Goal: Information Seeking & Learning: Compare options

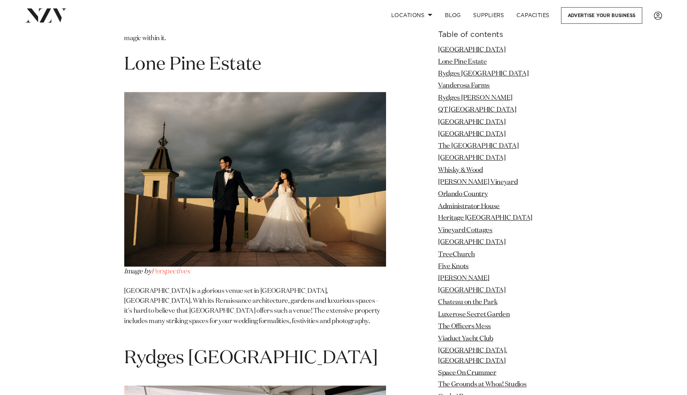
scroll to position [1295, 0]
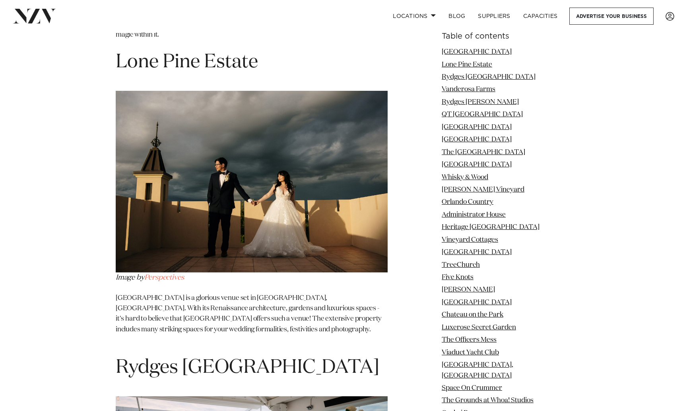
click at [280, 208] on img at bounding box center [252, 181] width 272 height 181
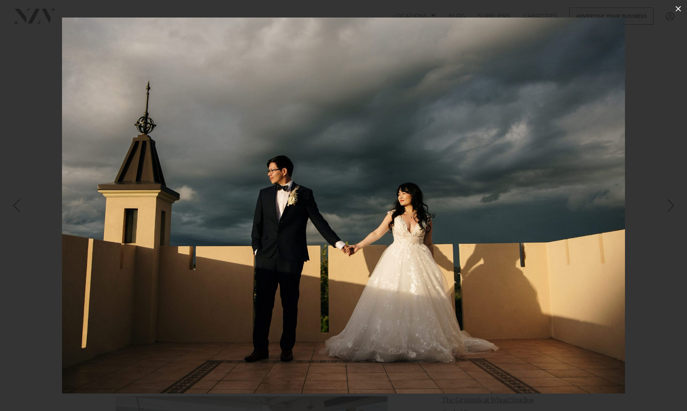
click at [679, 8] on icon at bounding box center [679, 9] width 10 height 10
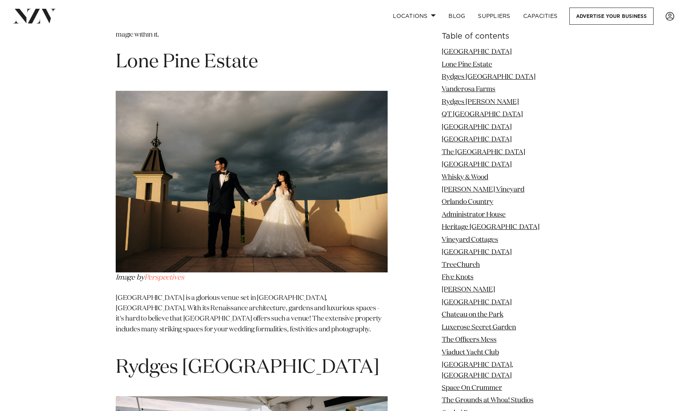
click at [216, 50] on h1 "Lone Pine Estate" at bounding box center [252, 62] width 272 height 25
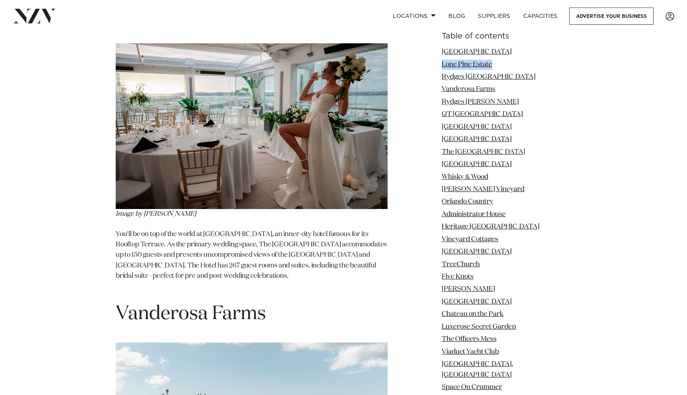
scroll to position [1518, 0]
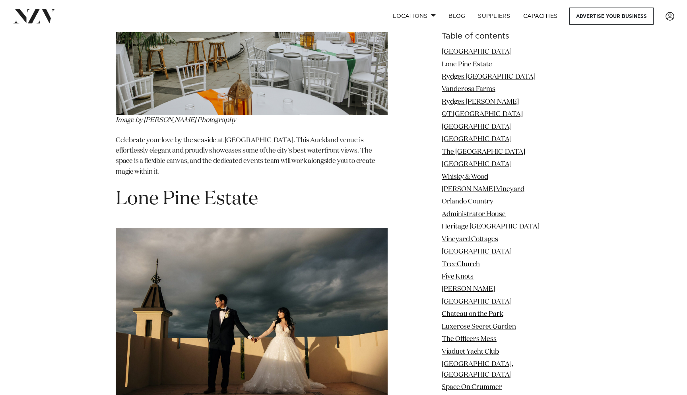
scroll to position [1163, 0]
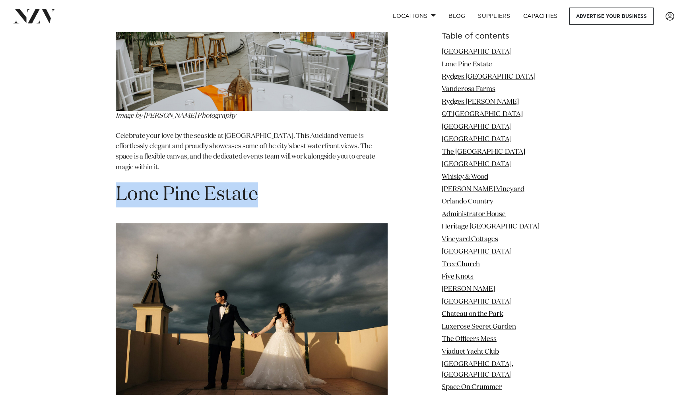
drag, startPoint x: 263, startPoint y: 176, endPoint x: 96, endPoint y: 175, distance: 167.1
copy h1 "Lone Pine Estate"
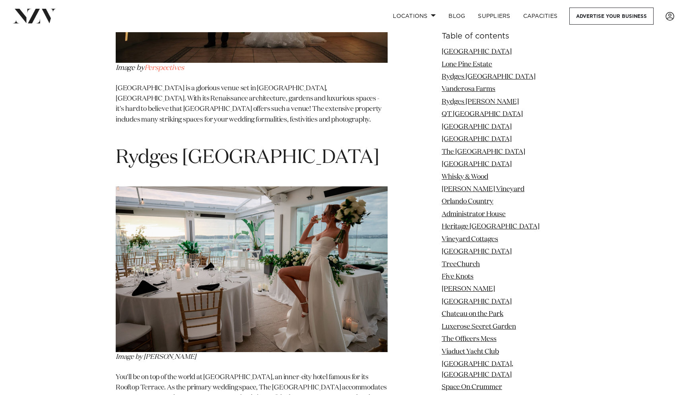
scroll to position [1506, 0]
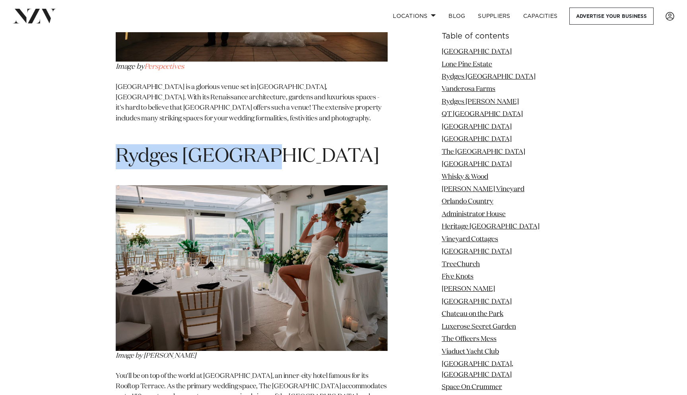
drag, startPoint x: 244, startPoint y: 142, endPoint x: 119, endPoint y: 145, distance: 124.9
click at [119, 145] on h1 "Rydges Auckland" at bounding box center [252, 156] width 272 height 25
copy h1 "Rydges Auckland"
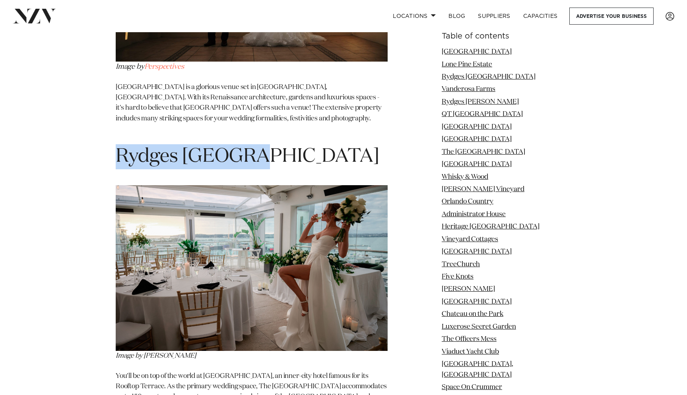
drag, startPoint x: 258, startPoint y: 133, endPoint x: 107, endPoint y: 137, distance: 150.8
copy h1 "Rydges Aucklan"
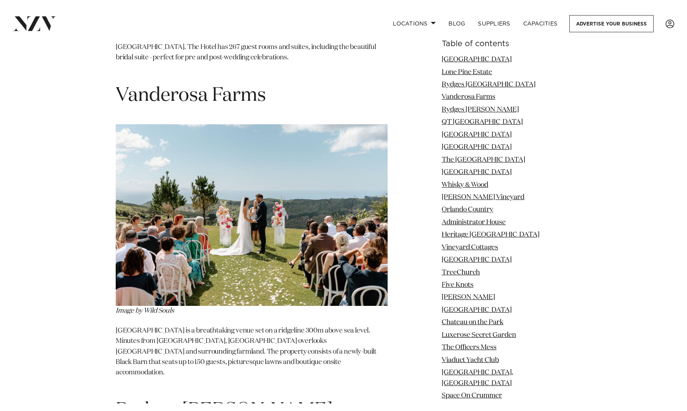
scroll to position [1875, 0]
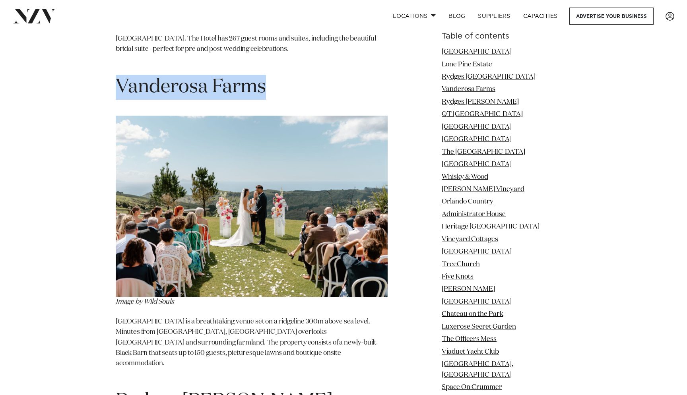
drag, startPoint x: 271, startPoint y: 63, endPoint x: 117, endPoint y: 70, distance: 153.7
click at [117, 75] on h1 "Vanderosa Farms" at bounding box center [252, 87] width 272 height 25
copy h1 "Vanderosa Farms"
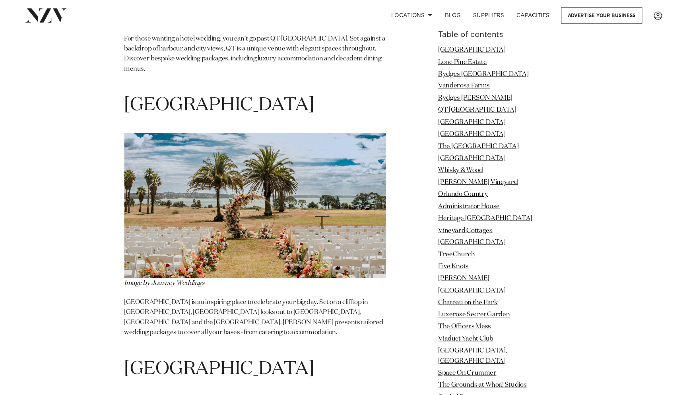
scroll to position [2754, 0]
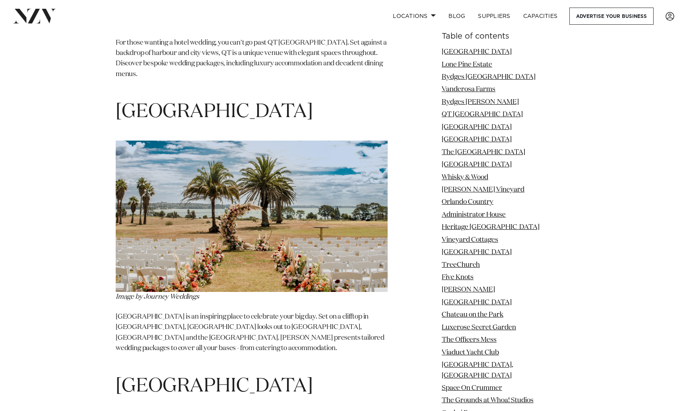
drag, startPoint x: 370, startPoint y: 69, endPoint x: 114, endPoint y: 71, distance: 255.8
copy span "Rydges Formosa Golf Resort"
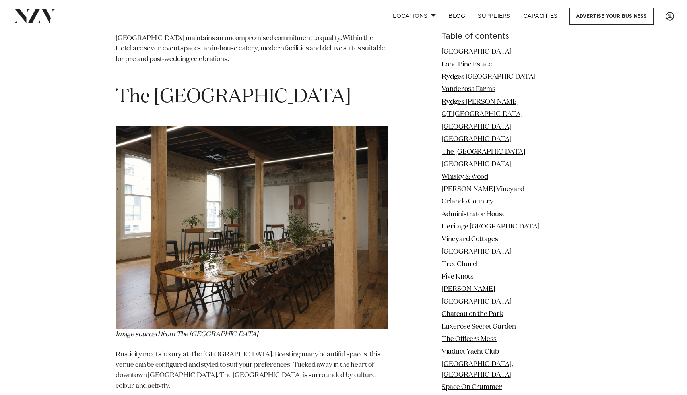
scroll to position [3636, 0]
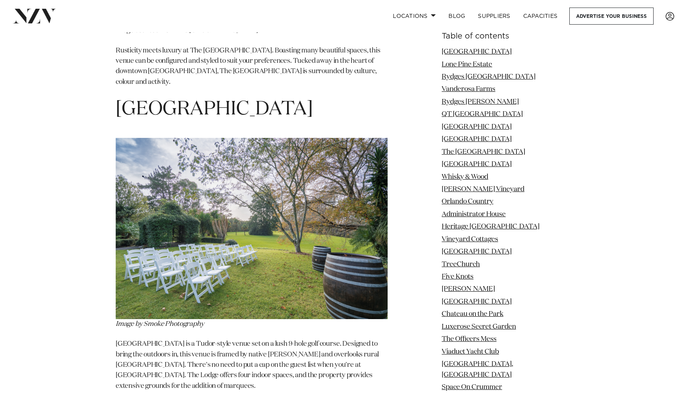
scroll to position [3657, 0]
drag, startPoint x: 317, startPoint y: 47, endPoint x: 32, endPoint y: 47, distance: 285.7
copy h1 "Northridge Golf Resort"
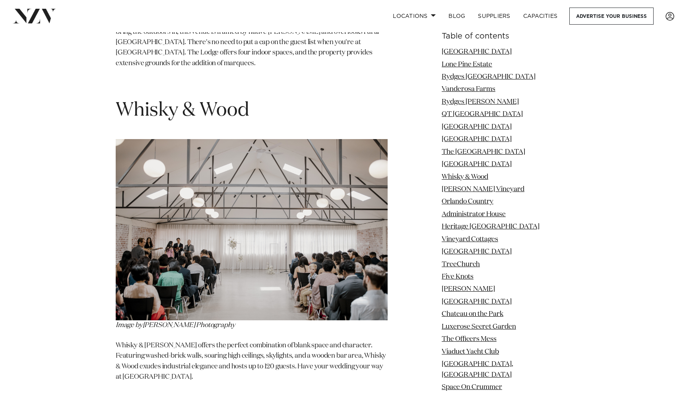
scroll to position [3974, 0]
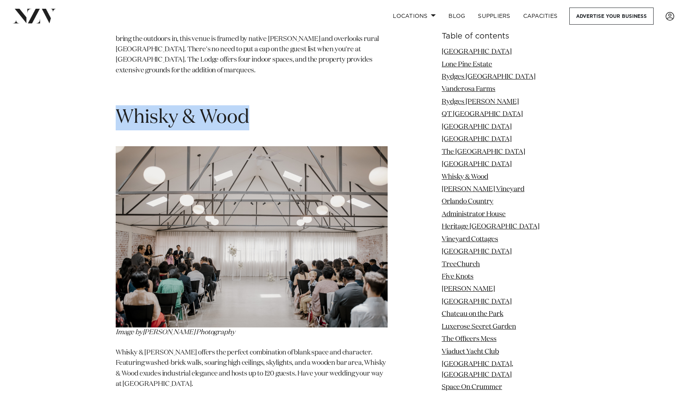
drag, startPoint x: 251, startPoint y: 56, endPoint x: 93, endPoint y: 56, distance: 158.3
copy span "Whisky & Wood"
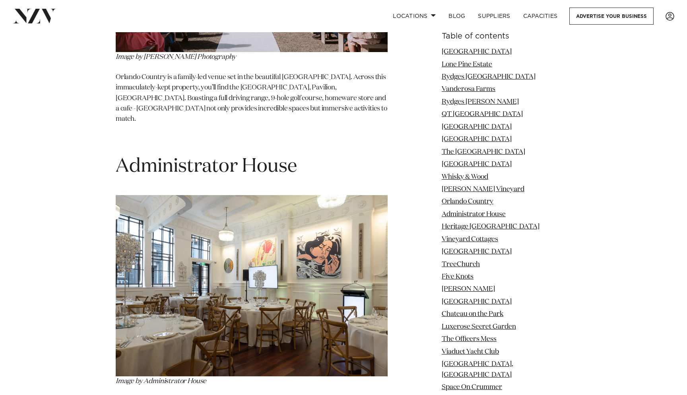
scroll to position [4871, 0]
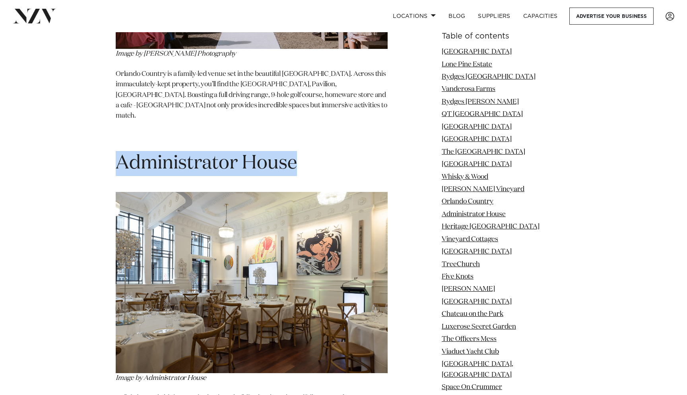
drag, startPoint x: 309, startPoint y: 96, endPoint x: 74, endPoint y: 97, distance: 235.1
copy span "Administrator House"
click at [132, 206] on img at bounding box center [252, 282] width 272 height 181
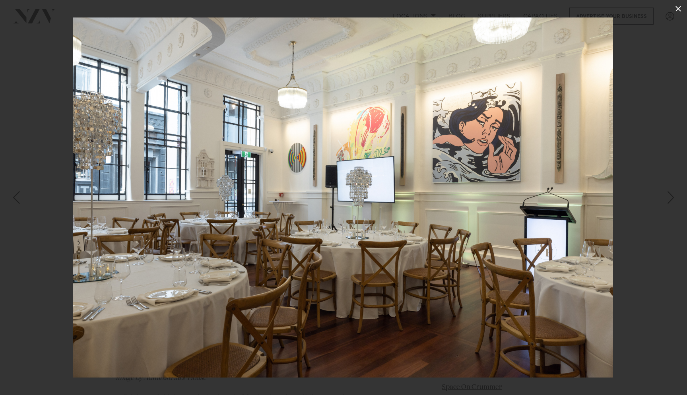
click at [682, 6] on icon at bounding box center [679, 9] width 10 height 10
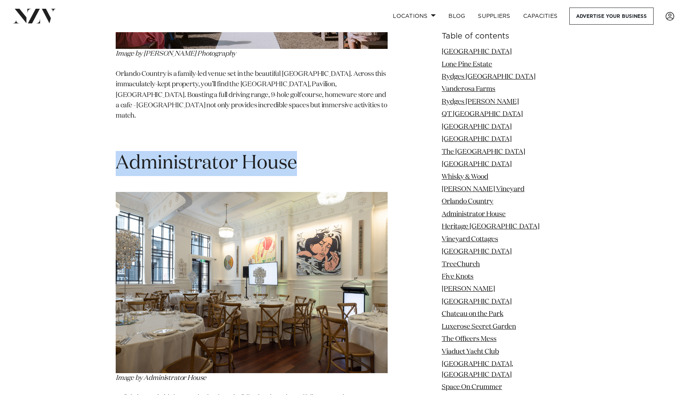
click at [257, 197] on img at bounding box center [252, 282] width 272 height 181
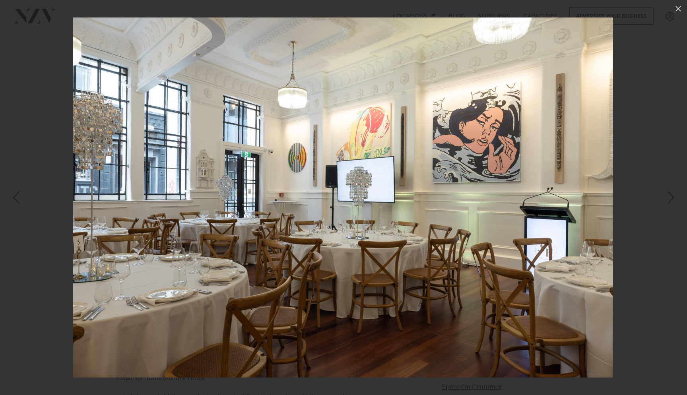
click at [671, 198] on div "Next slide" at bounding box center [671, 197] width 11 height 15
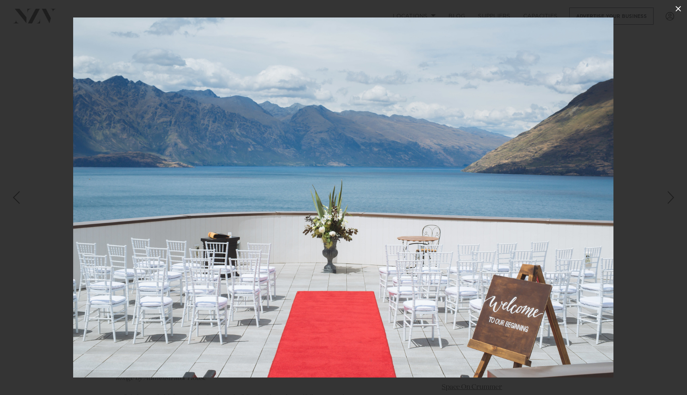
click at [676, 10] on icon at bounding box center [679, 9] width 10 height 10
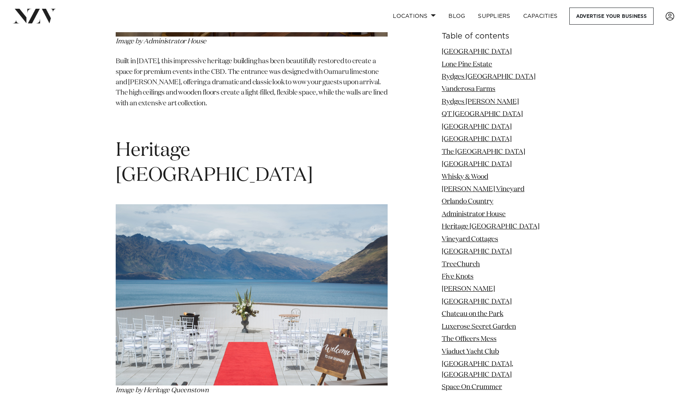
scroll to position [5207, 0]
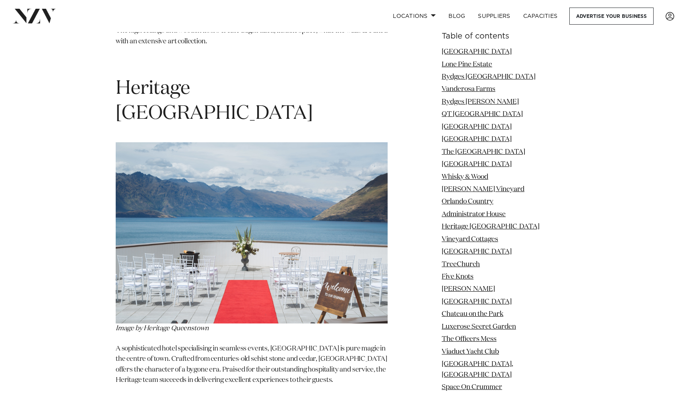
scroll to position [5271, 0]
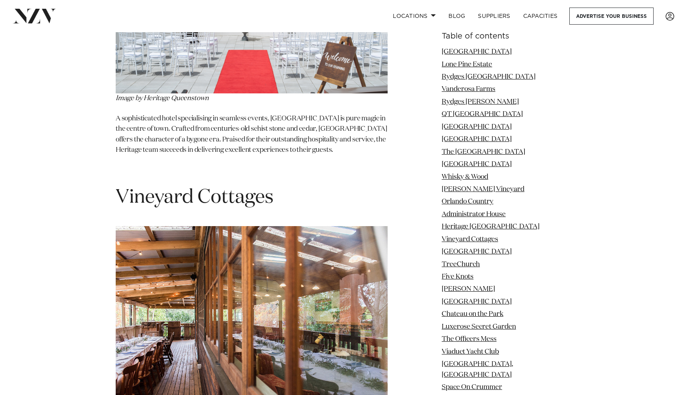
scroll to position [5505, 0]
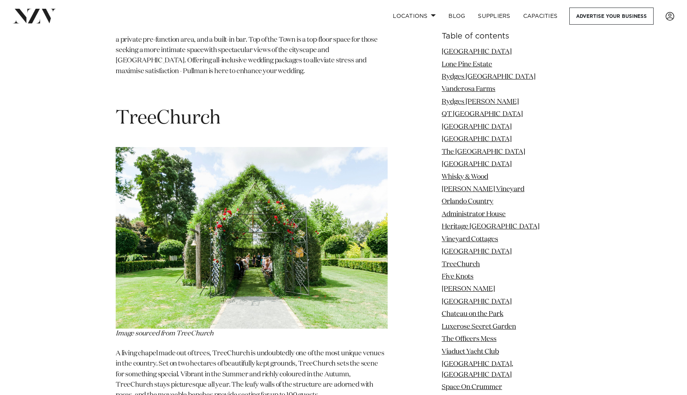
scroll to position [6230, 0]
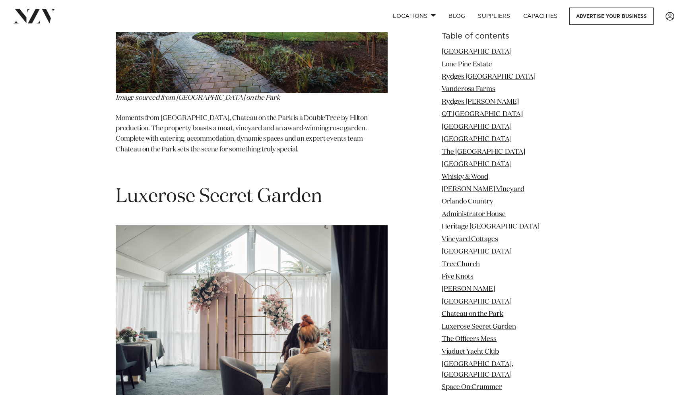
scroll to position [7764, 0]
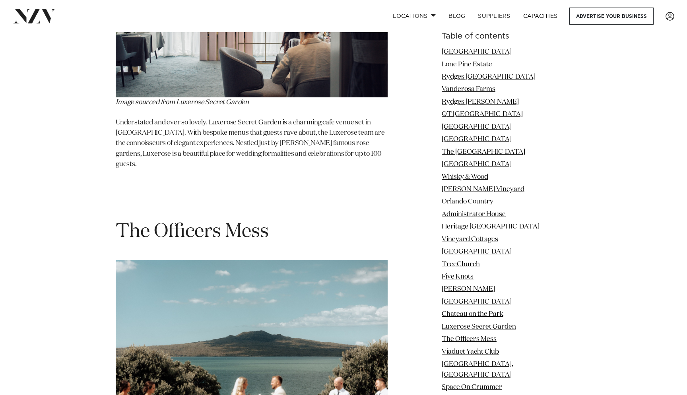
scroll to position [8072, 0]
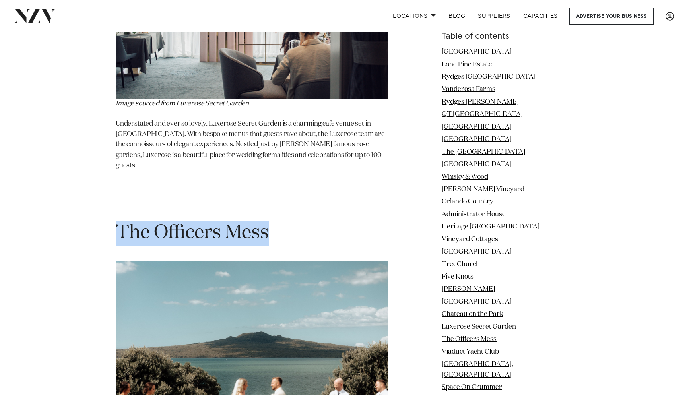
drag, startPoint x: 270, startPoint y: 80, endPoint x: 50, endPoint y: 80, distance: 220.0
copy span "The Officers Mess"
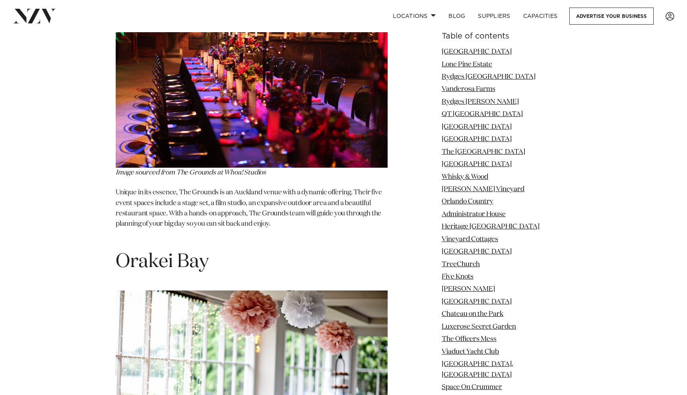
scroll to position [9652, 0]
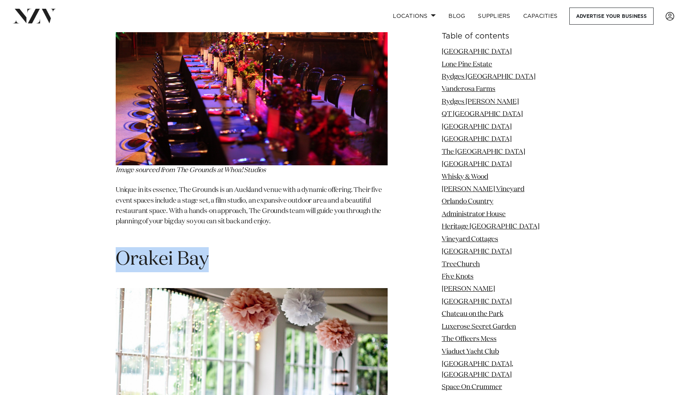
drag, startPoint x: 209, startPoint y: 67, endPoint x: 90, endPoint y: 72, distance: 119.1
copy span "Orakei Bay"
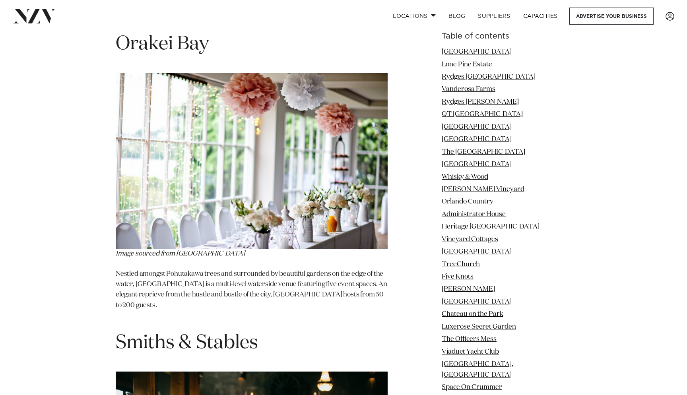
scroll to position [9868, 0]
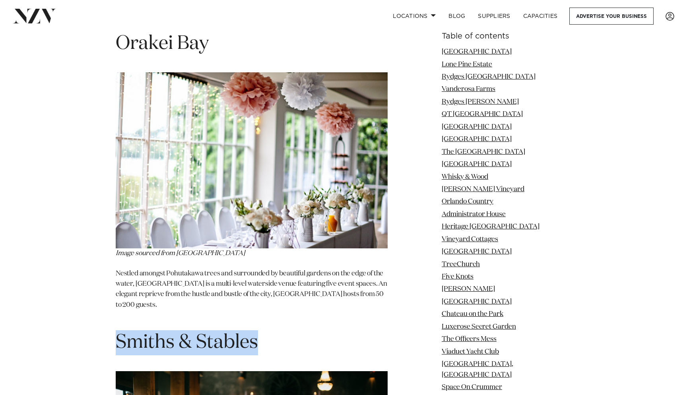
drag, startPoint x: 275, startPoint y: 148, endPoint x: 25, endPoint y: 143, distance: 250.3
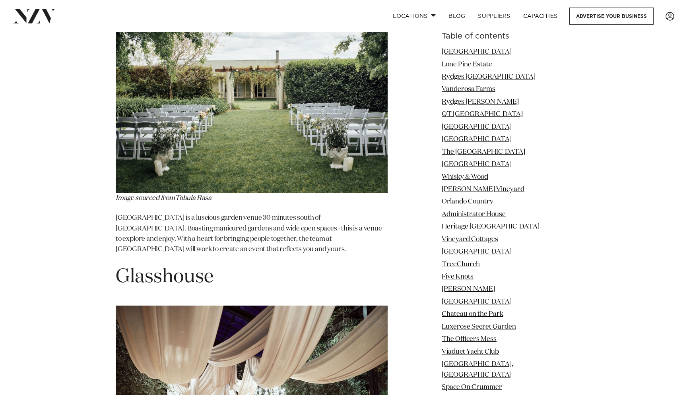
scroll to position [10857, 0]
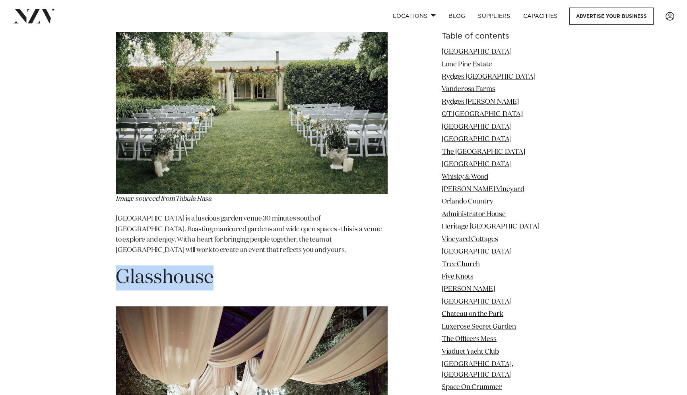
drag, startPoint x: 212, startPoint y: 50, endPoint x: 28, endPoint y: 40, distance: 183.7
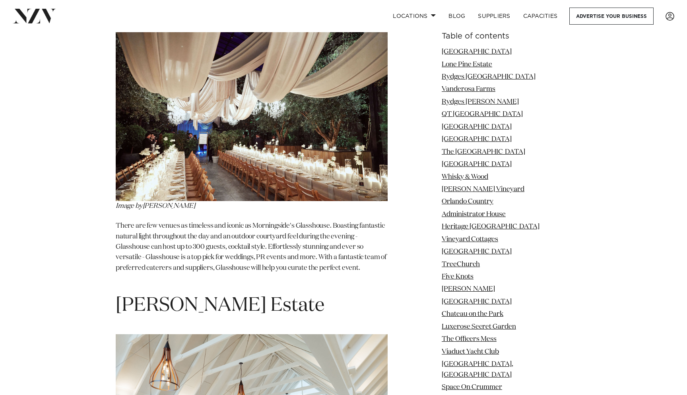
scroll to position [11144, 0]
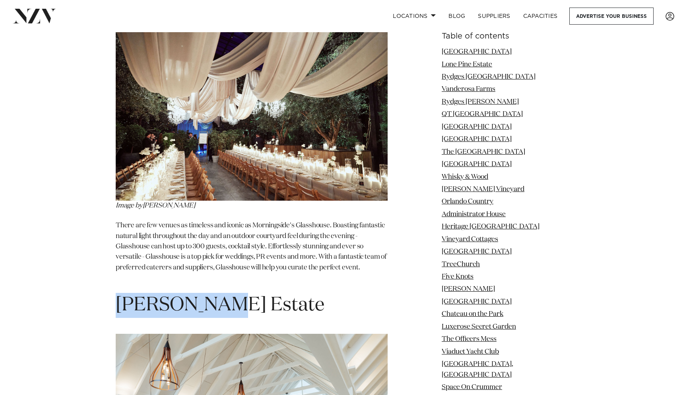
drag, startPoint x: 225, startPoint y: 92, endPoint x: 83, endPoint y: 81, distance: 142.0
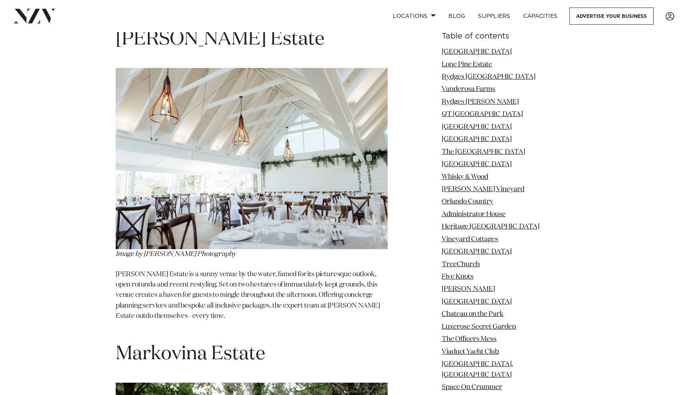
scroll to position [11413, 0]
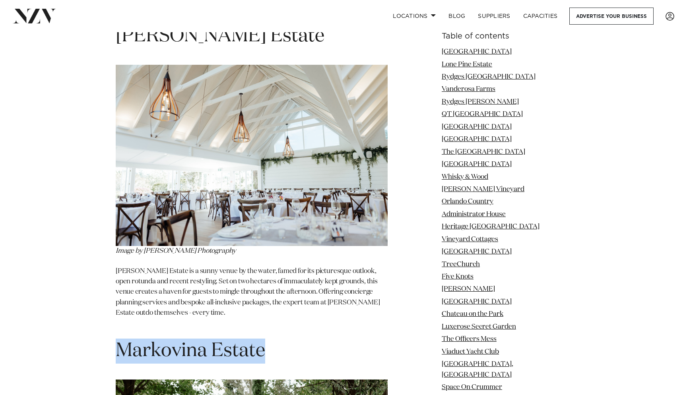
drag, startPoint x: 269, startPoint y: 133, endPoint x: 52, endPoint y: 129, distance: 217.3
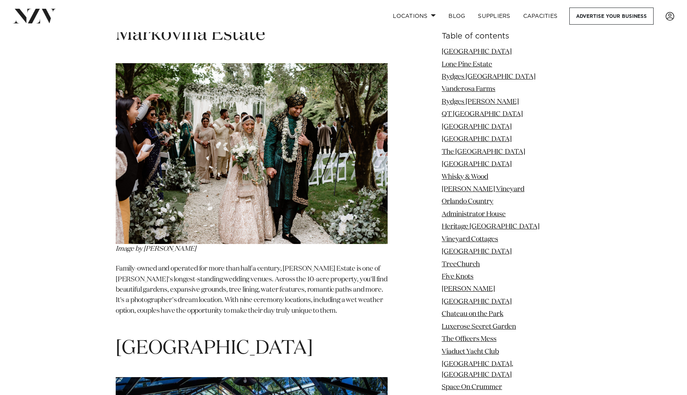
scroll to position [11763, 0]
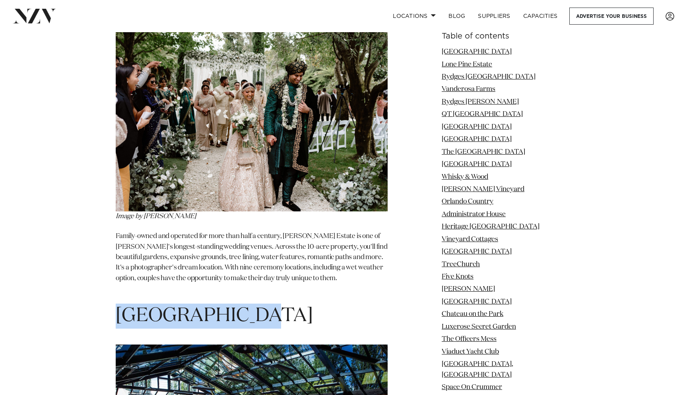
drag, startPoint x: 257, startPoint y: 97, endPoint x: 39, endPoint y: 84, distance: 219.2
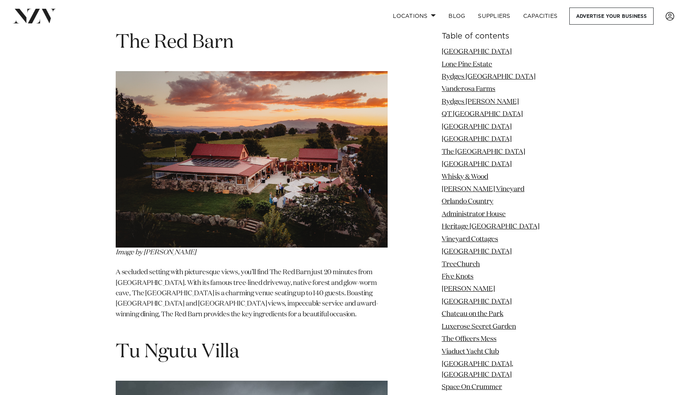
scroll to position [12928, 0]
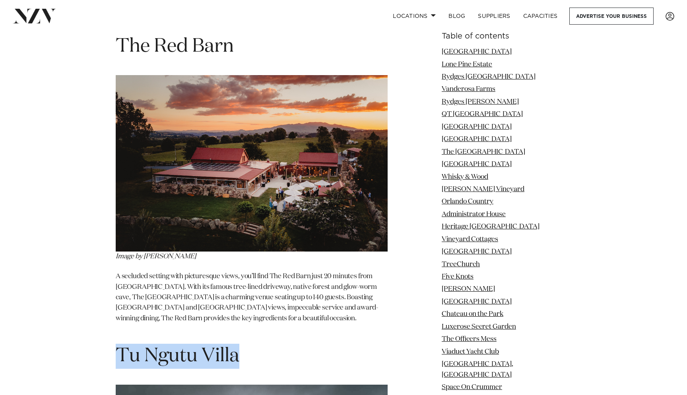
drag, startPoint x: 243, startPoint y: 92, endPoint x: 42, endPoint y: 74, distance: 201.7
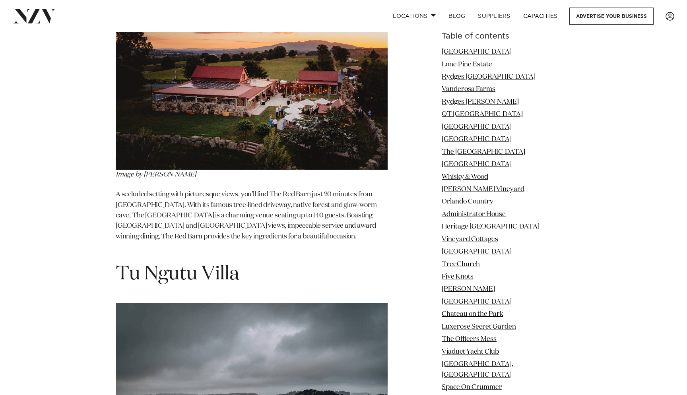
scroll to position [13020, 0]
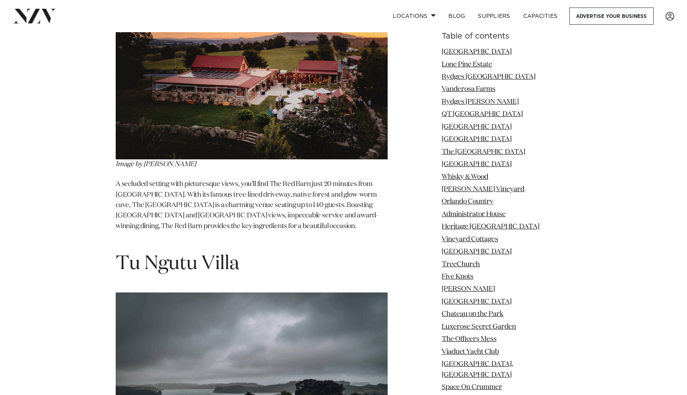
click at [267, 293] on img at bounding box center [252, 383] width 272 height 181
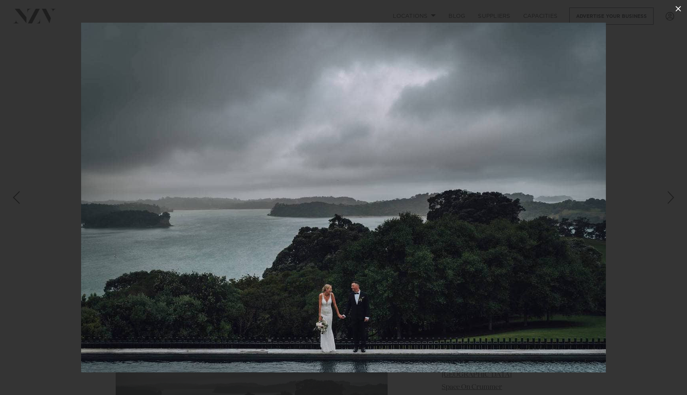
click at [683, 4] on icon at bounding box center [679, 9] width 10 height 10
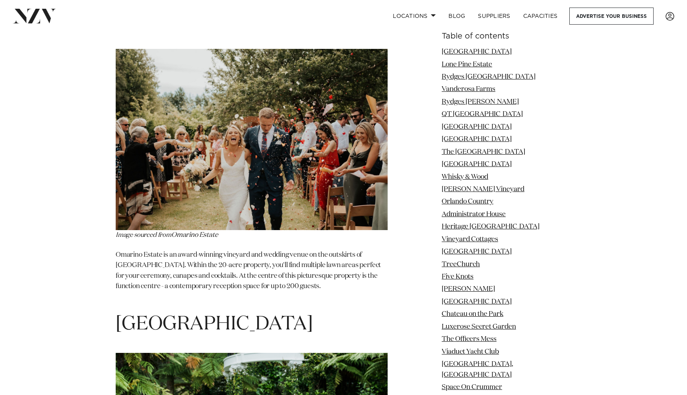
scroll to position [13576, 0]
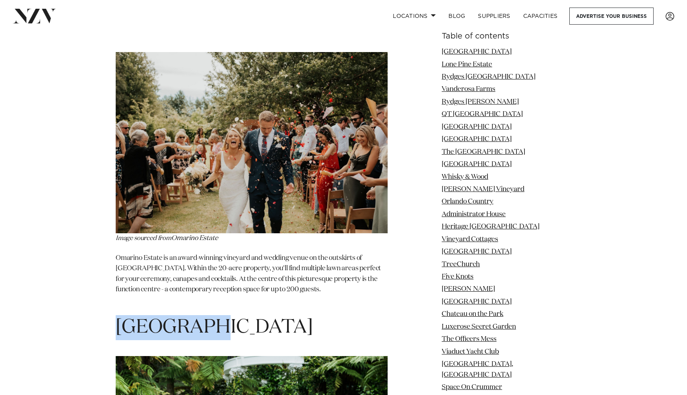
drag, startPoint x: 195, startPoint y: 61, endPoint x: 0, endPoint y: 63, distance: 195.0
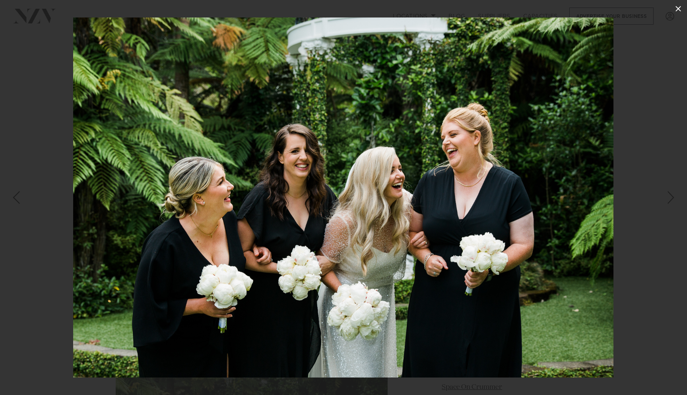
click at [680, 5] on icon at bounding box center [679, 9] width 10 height 10
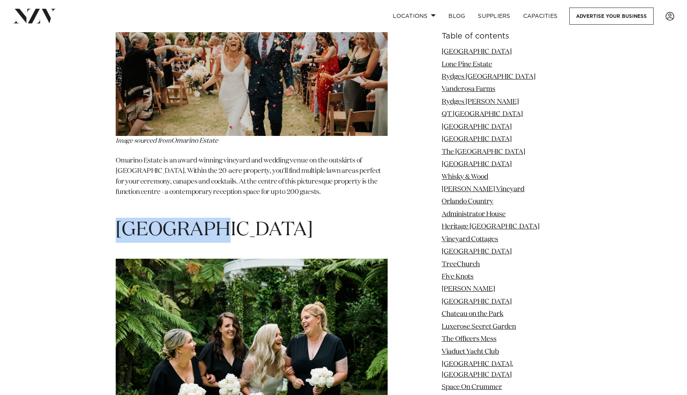
scroll to position [13718, 0]
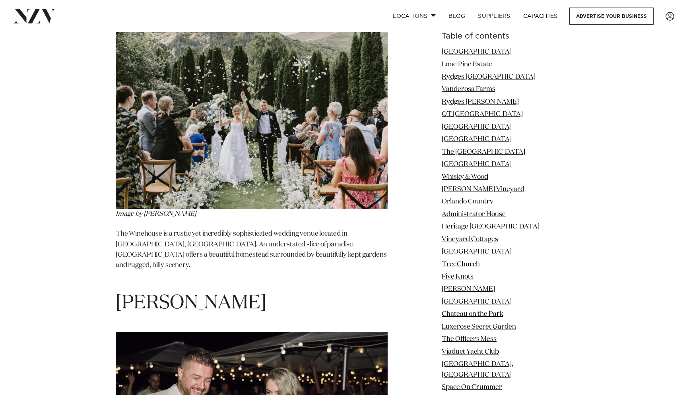
scroll to position [14171, 0]
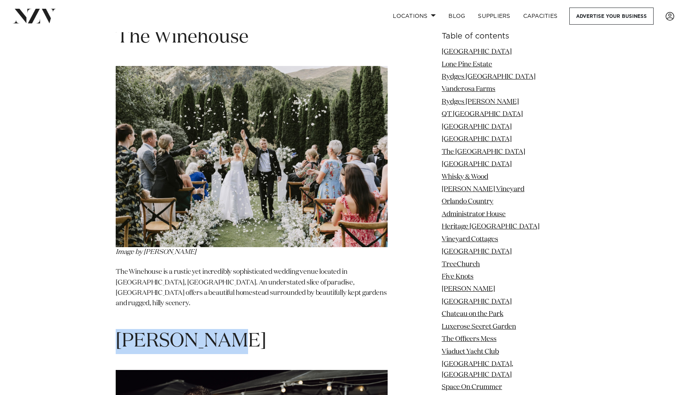
drag, startPoint x: 220, startPoint y: 64, endPoint x: 41, endPoint y: 64, distance: 179.8
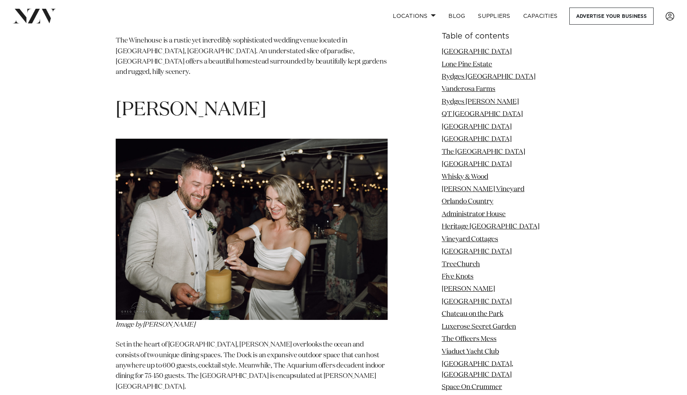
scroll to position [14438, 0]
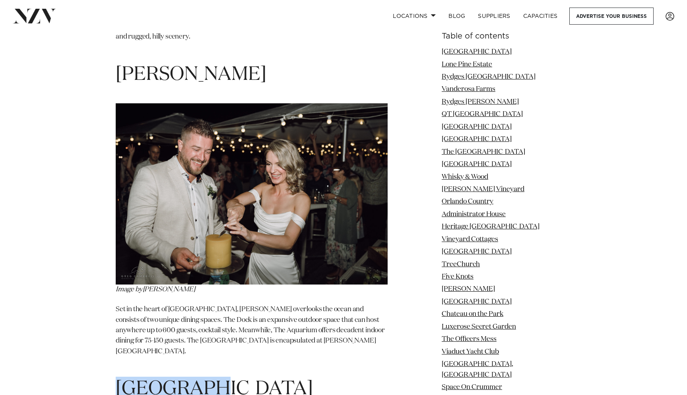
drag, startPoint x: 206, startPoint y: 104, endPoint x: 47, endPoint y: 88, distance: 160.0
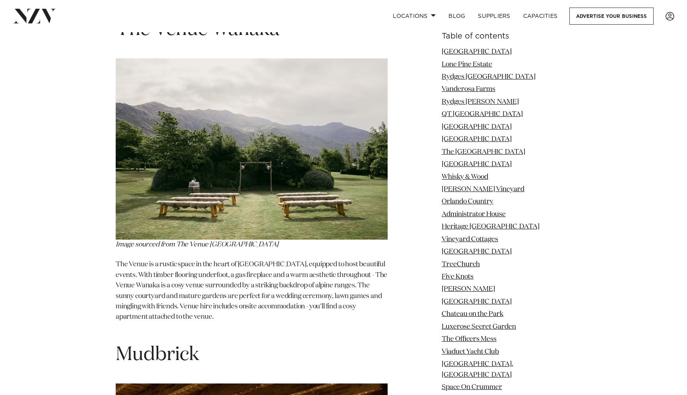
scroll to position [15123, 0]
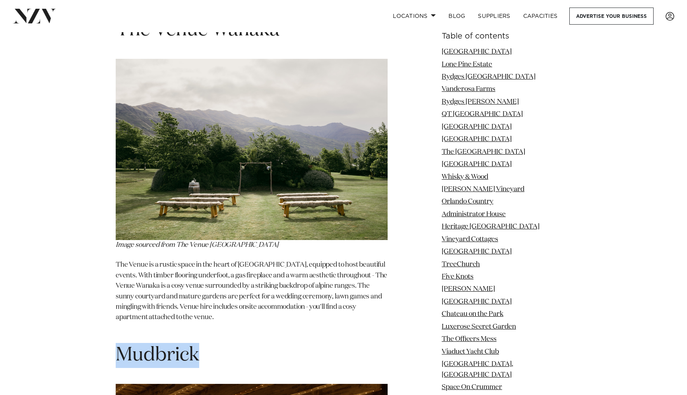
drag, startPoint x: 213, startPoint y: 61, endPoint x: 48, endPoint y: 61, distance: 165.5
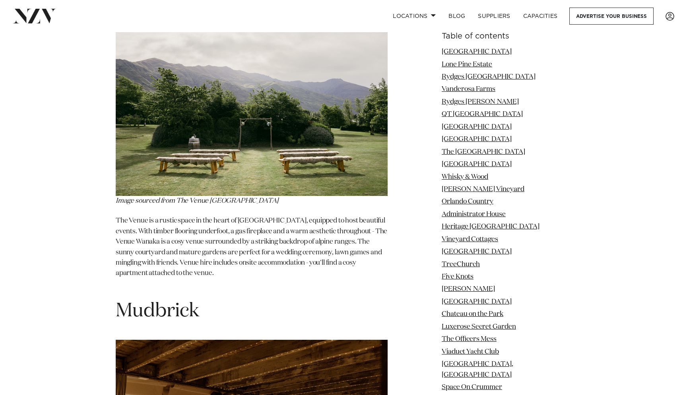
scroll to position [15178, 0]
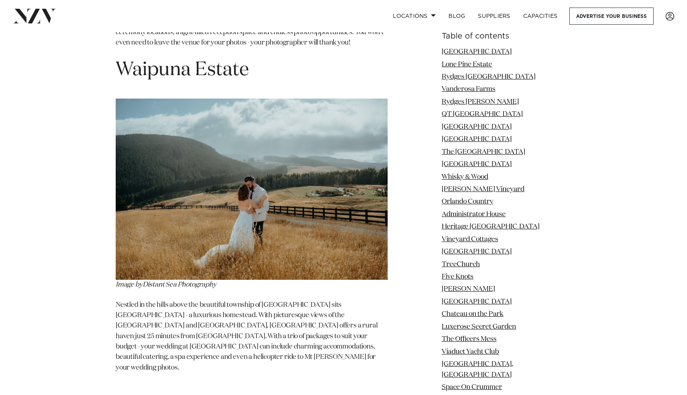
scroll to position [15728, 0]
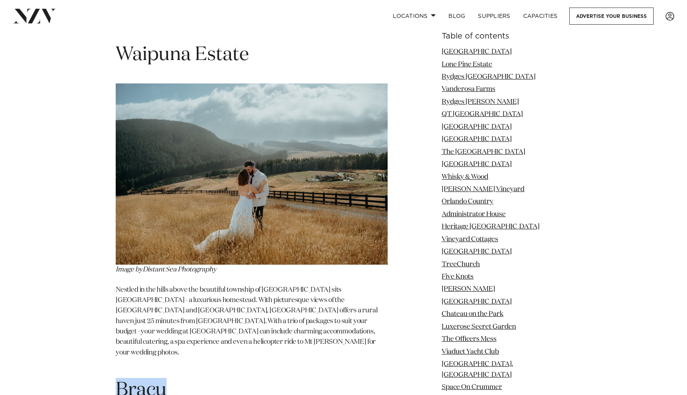
drag, startPoint x: 176, startPoint y: 84, endPoint x: 75, endPoint y: 86, distance: 101.1
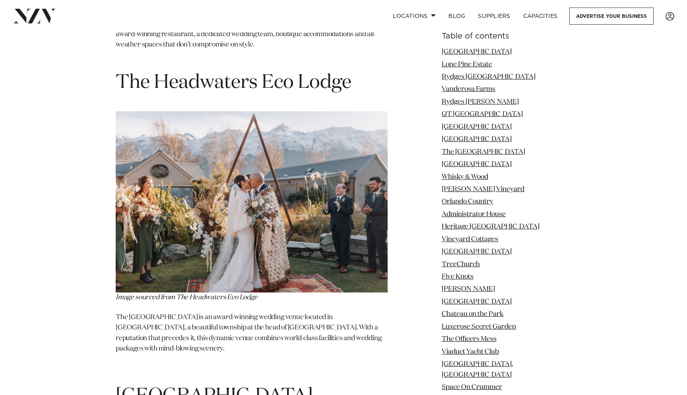
scroll to position [16345, 0]
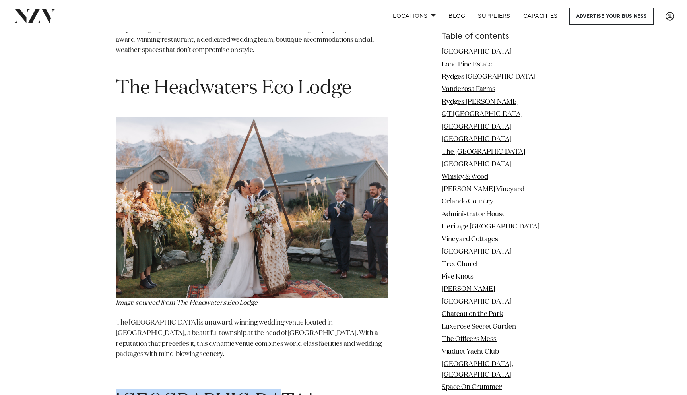
drag, startPoint x: 262, startPoint y: 90, endPoint x: 90, endPoint y: 89, distance: 172.3
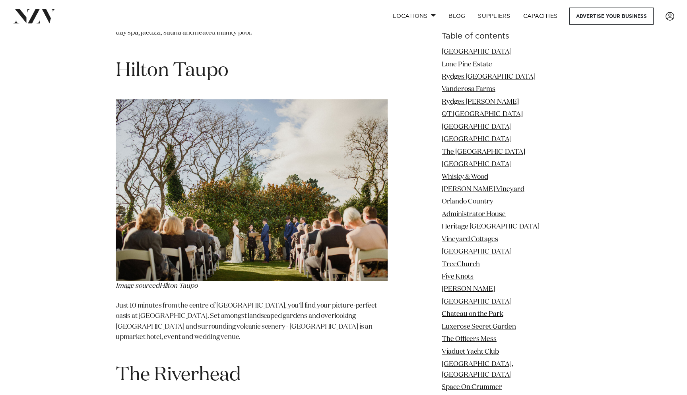
scroll to position [16988, 0]
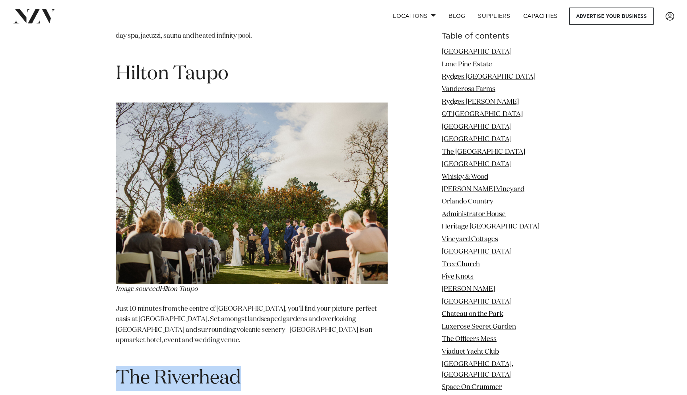
drag, startPoint x: 248, startPoint y: 52, endPoint x: 61, endPoint y: 53, distance: 187.4
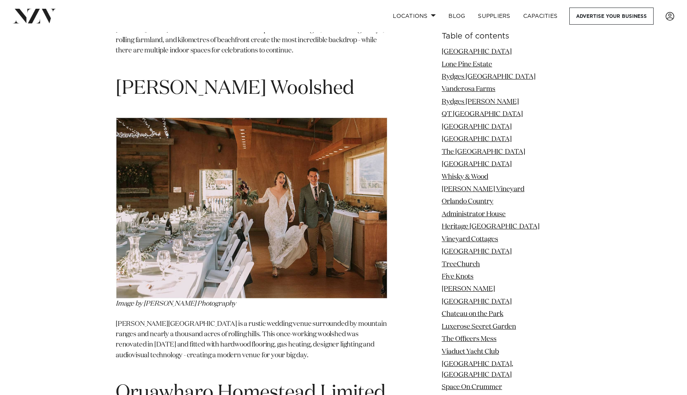
scroll to position [20304, 0]
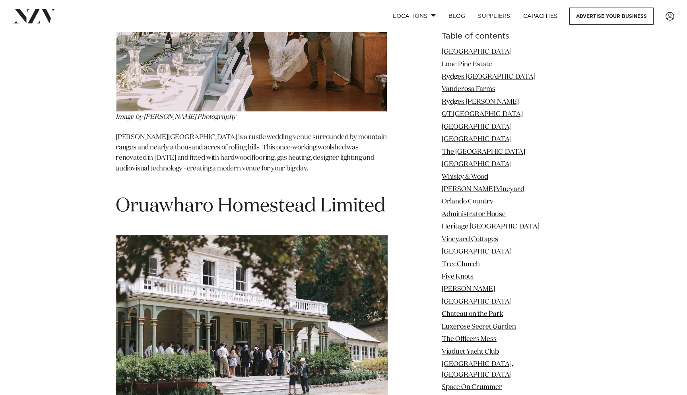
drag, startPoint x: 357, startPoint y: 101, endPoint x: 84, endPoint y: 83, distance: 273.5
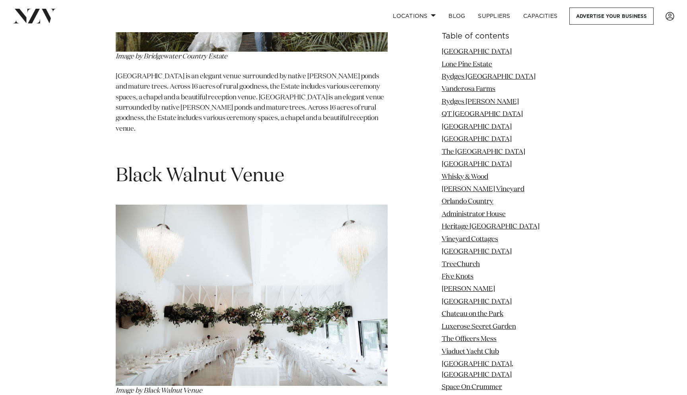
scroll to position [20968, 0]
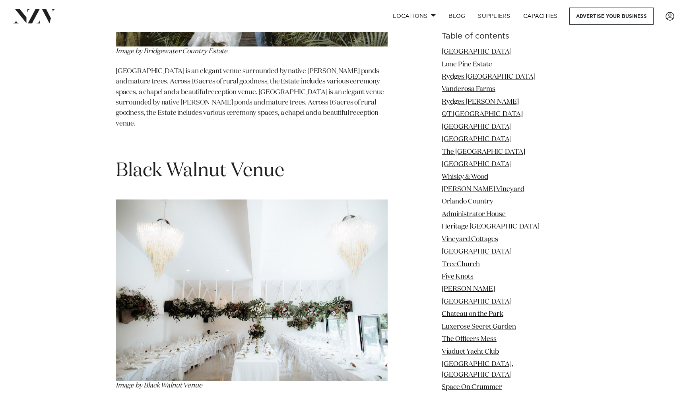
drag, startPoint x: 220, startPoint y: 60, endPoint x: 0, endPoint y: 50, distance: 219.9
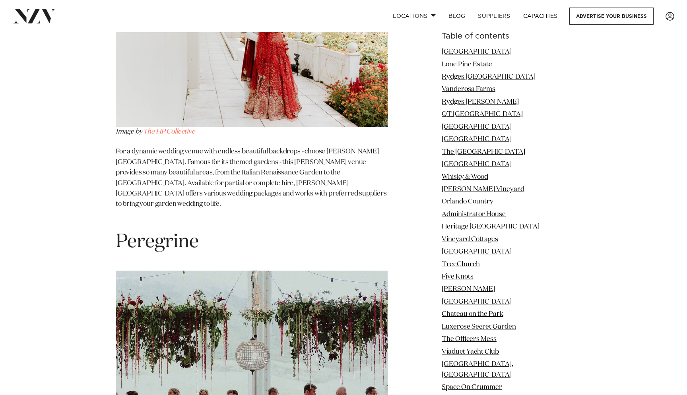
scroll to position [22153, 0]
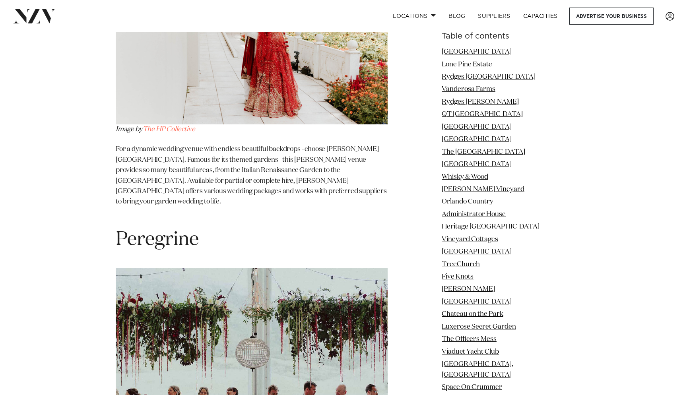
drag, startPoint x: 199, startPoint y: 115, endPoint x: 14, endPoint y: 113, distance: 185.4
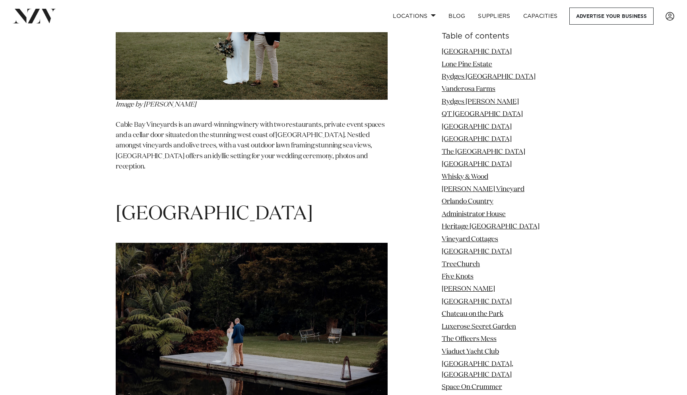
scroll to position [22826, 0]
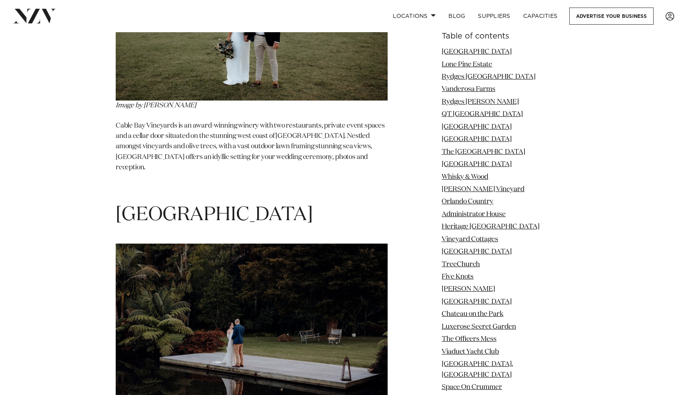
drag, startPoint x: 306, startPoint y: 57, endPoint x: 83, endPoint y: 55, distance: 222.8
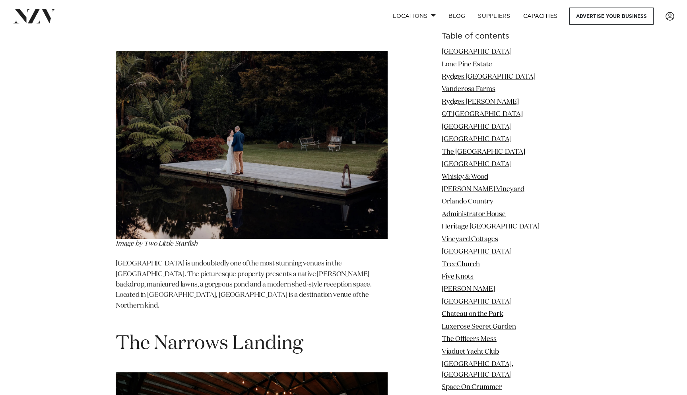
scroll to position [23077, 0]
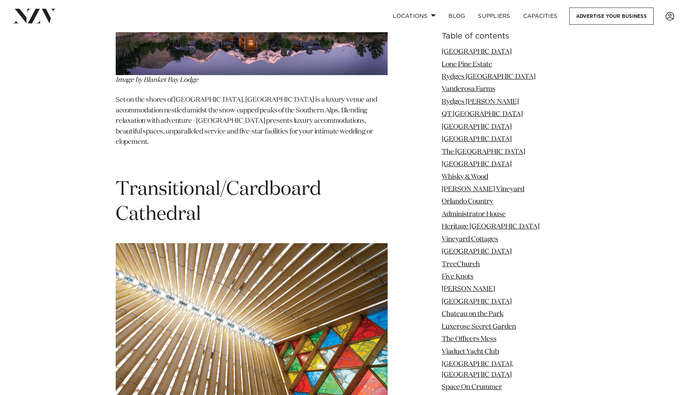
scroll to position [23774, 0]
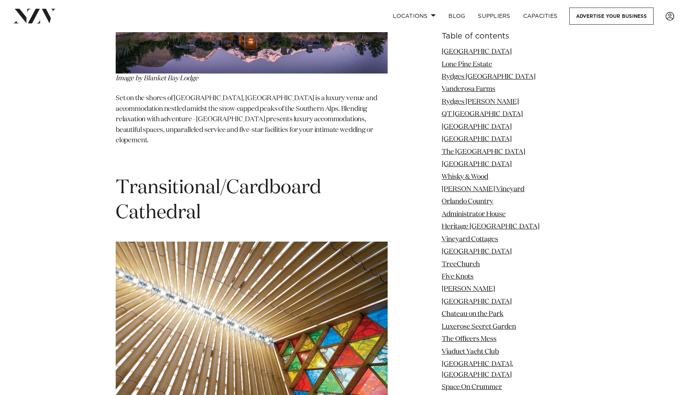
drag, startPoint x: 239, startPoint y: 64, endPoint x: 41, endPoint y: 63, distance: 198.1
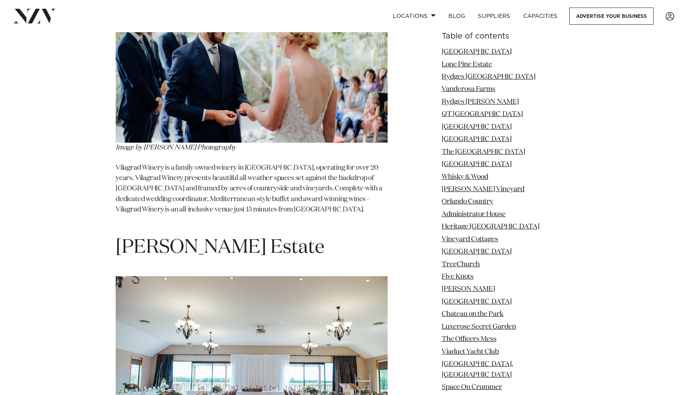
scroll to position [26329, 0]
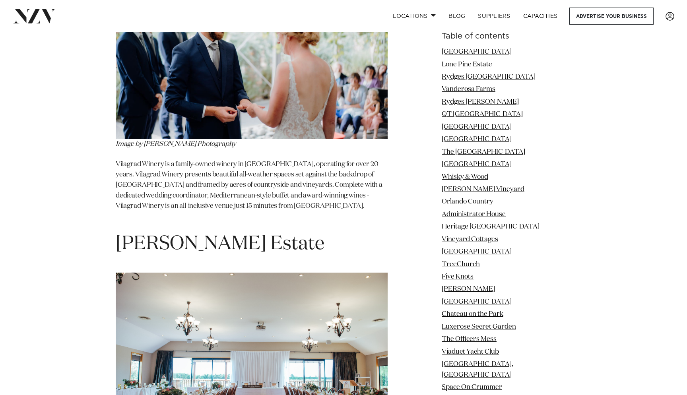
drag, startPoint x: 265, startPoint y: 44, endPoint x: 12, endPoint y: 45, distance: 252.6
click at [93, 221] on div "Table of contents Wharfside Event Centre Lone Pine Estate Rydges Auckland Vande…" at bounding box center [344, 334] width 560 height 51225
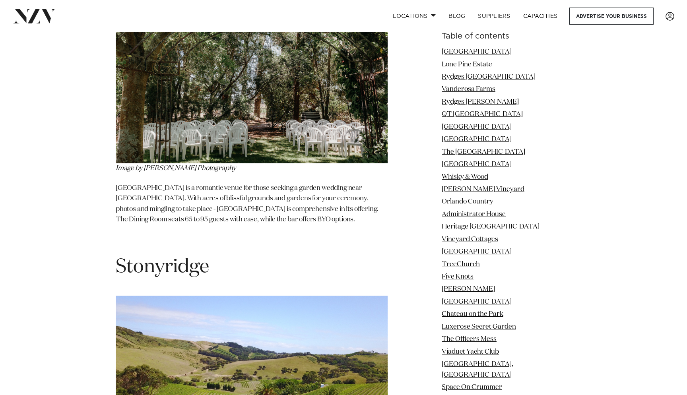
scroll to position [26942, 0]
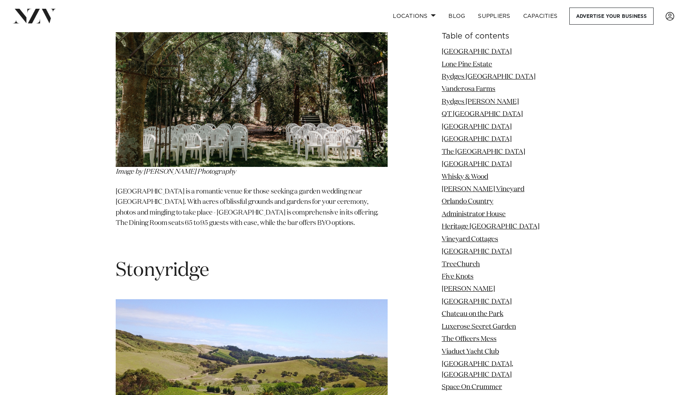
drag, startPoint x: 254, startPoint y: 81, endPoint x: 66, endPoint y: 82, distance: 188.6
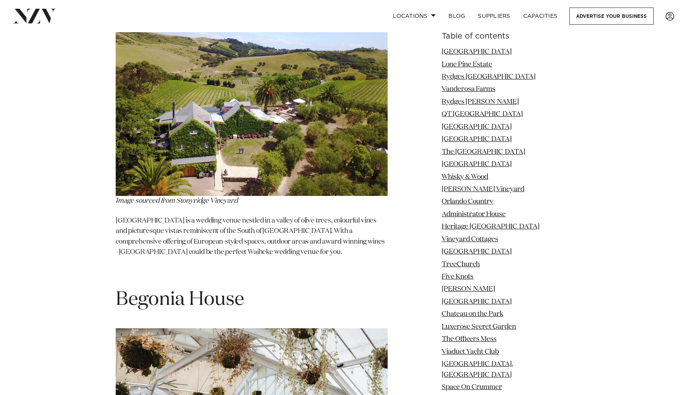
scroll to position [27271, 0]
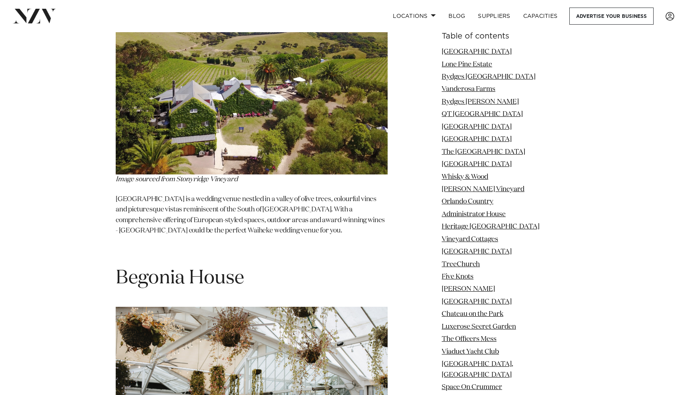
drag, startPoint x: 222, startPoint y: 65, endPoint x: 29, endPoint y: 64, distance: 193.0
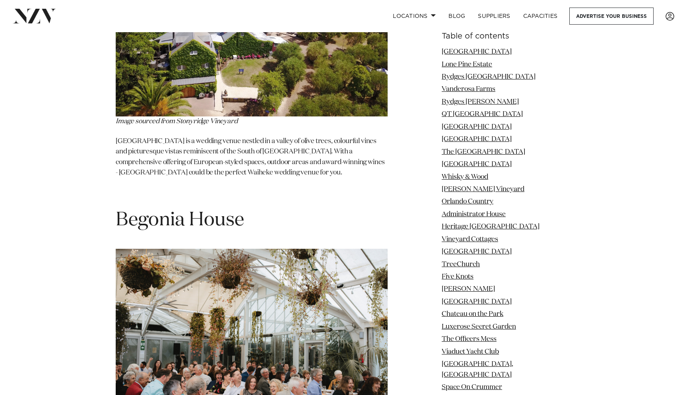
scroll to position [27320, 0]
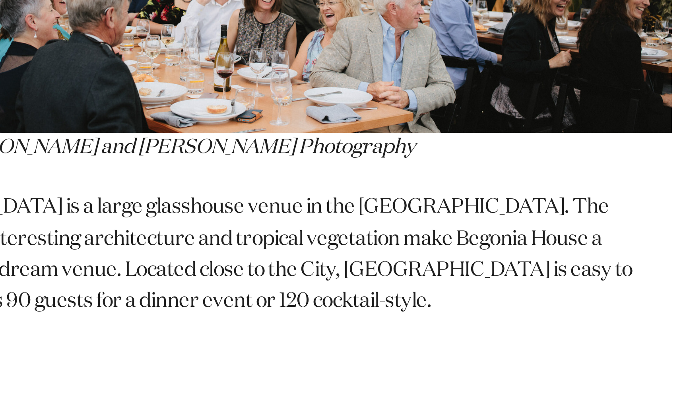
scroll to position [27568, 0]
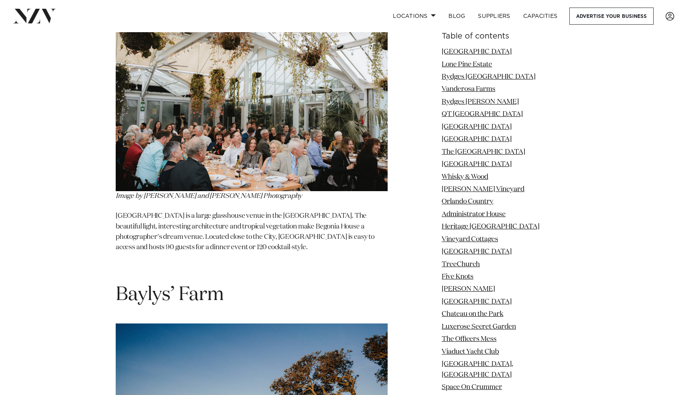
drag, startPoint x: 267, startPoint y: 109, endPoint x: 73, endPoint y: 108, distance: 193.8
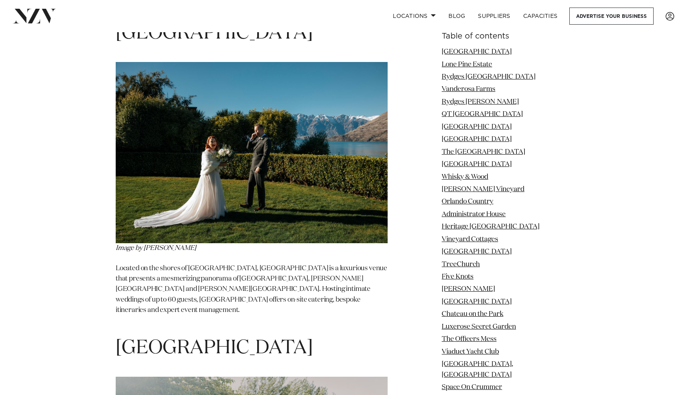
scroll to position [28473, 0]
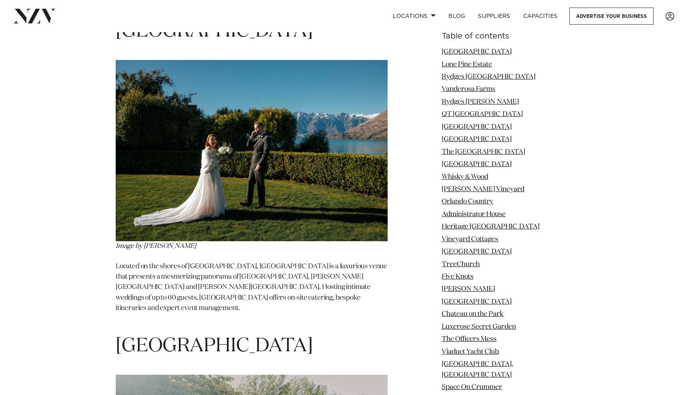
drag, startPoint x: 318, startPoint y: 90, endPoint x: 0, endPoint y: 71, distance: 318.5
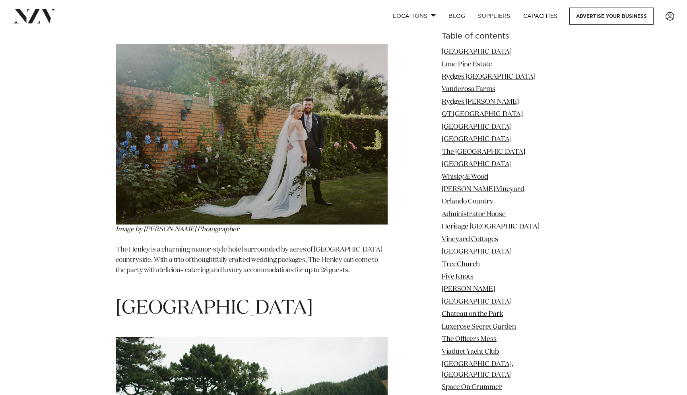
scroll to position [28812, 0]
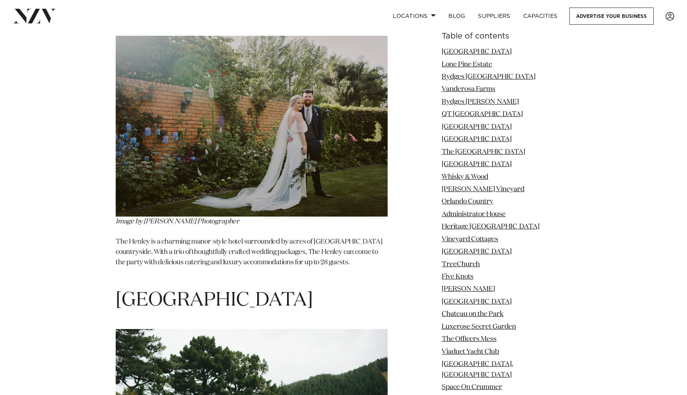
drag, startPoint x: 229, startPoint y: 58, endPoint x: 37, endPoint y: 59, distance: 191.8
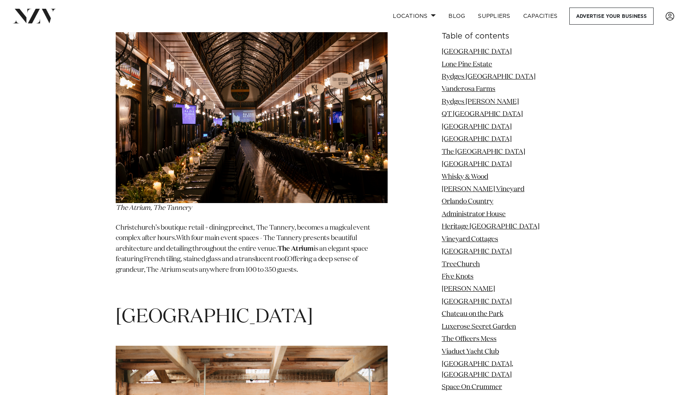
scroll to position [30032, 0]
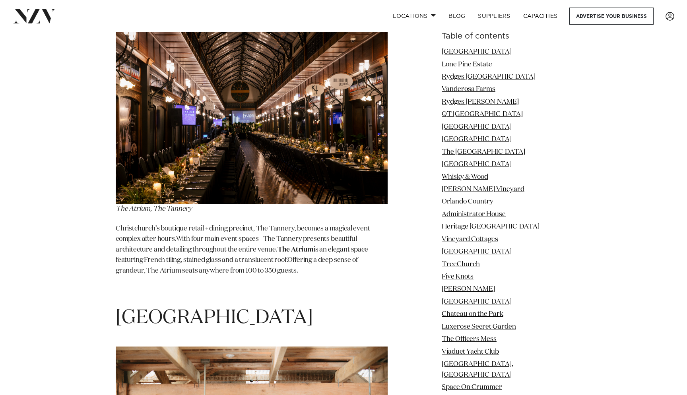
drag, startPoint x: 299, startPoint y: 64, endPoint x: 0, endPoint y: 63, distance: 298.8
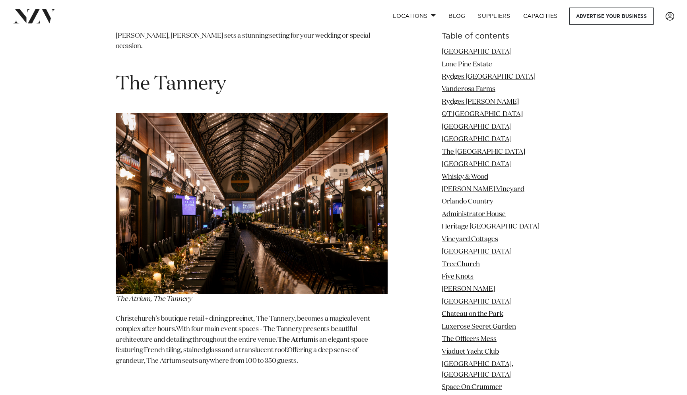
scroll to position [29943, 0]
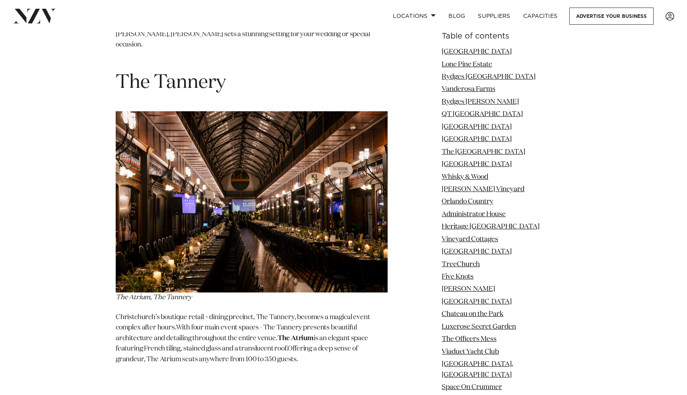
drag, startPoint x: 296, startPoint y: 153, endPoint x: 0, endPoint y: 123, distance: 297.6
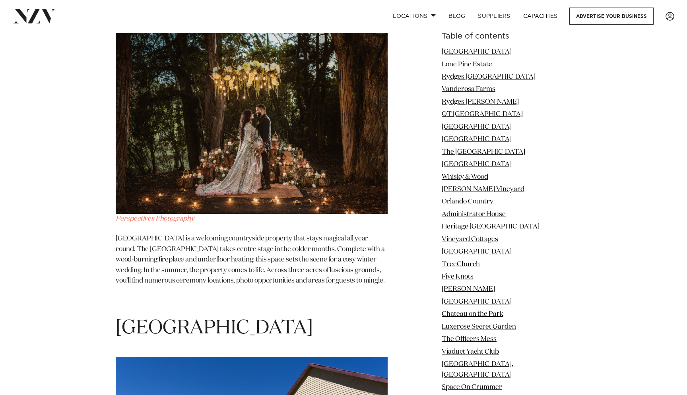
scroll to position [30662, 0]
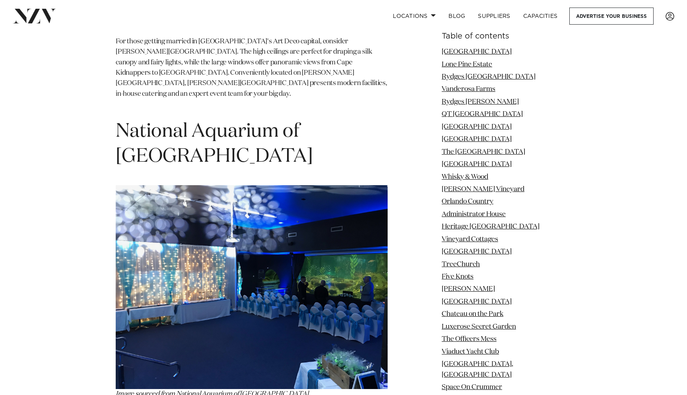
scroll to position [32510, 0]
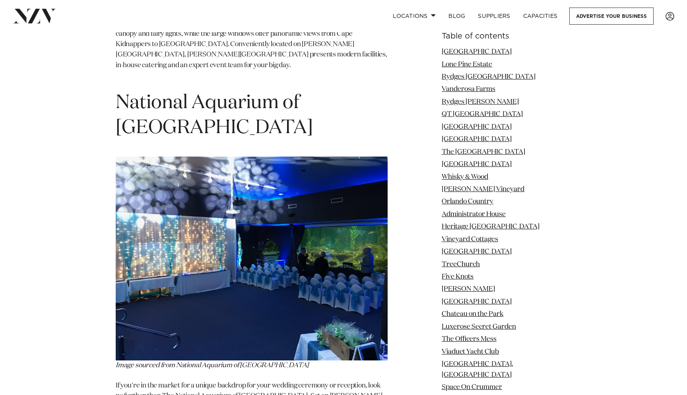
drag, startPoint x: 261, startPoint y: 82, endPoint x: 119, endPoint y: 79, distance: 142.1
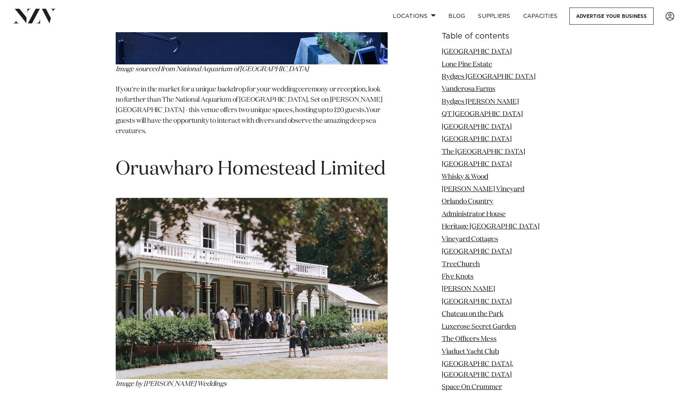
scroll to position [32843, 0]
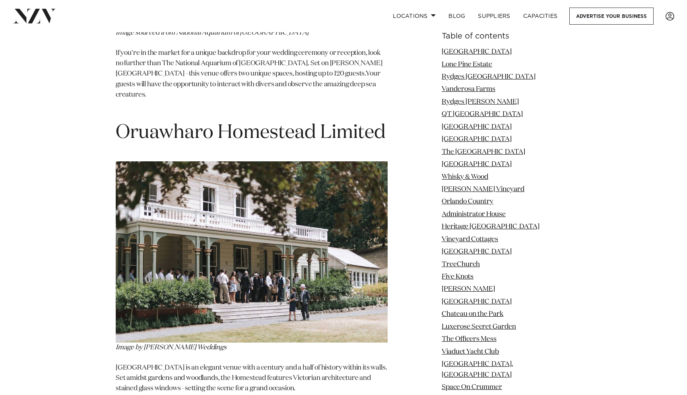
drag, startPoint x: 366, startPoint y: 66, endPoint x: 115, endPoint y: 35, distance: 253.3
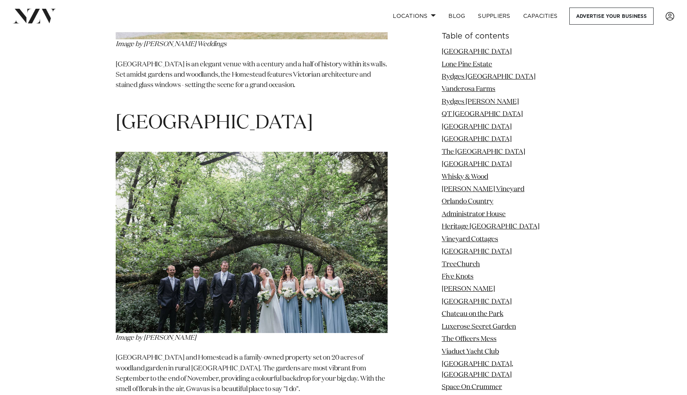
scroll to position [33147, 0]
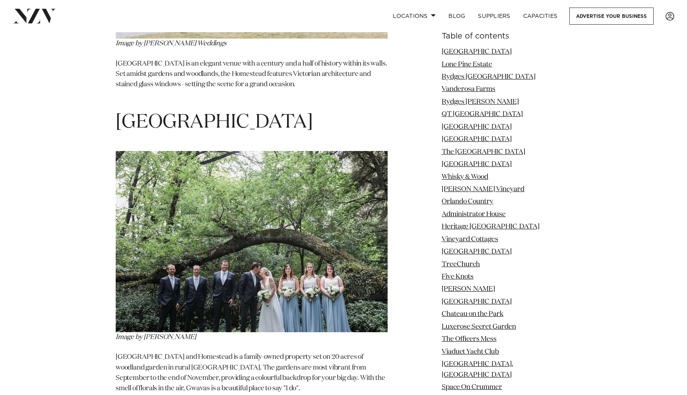
drag, startPoint x: 272, startPoint y: 45, endPoint x: 0, endPoint y: 34, distance: 271.9
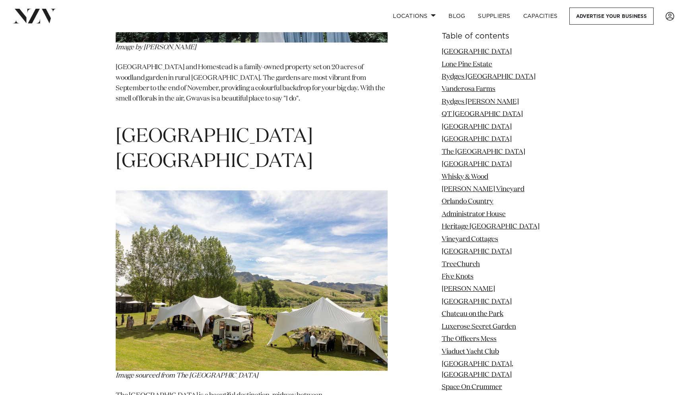
scroll to position [33435, 0]
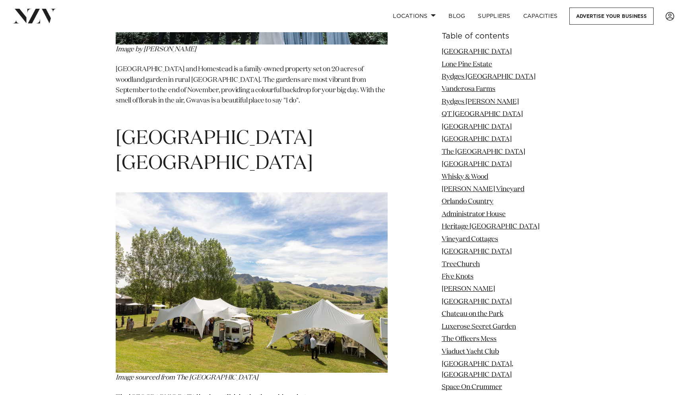
drag, startPoint x: 292, startPoint y: 78, endPoint x: 0, endPoint y: 51, distance: 292.8
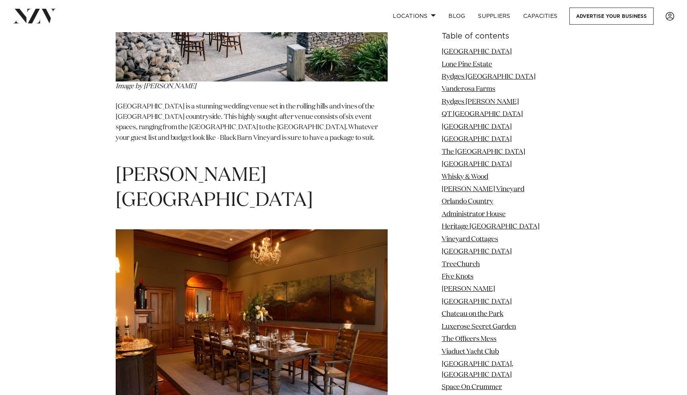
scroll to position [34367, 0]
drag, startPoint x: 287, startPoint y: 49, endPoint x: 15, endPoint y: 47, distance: 271.7
click at [454, 3] on nav "Locations Auckland Wellington Christchurch Queenstown Hamilton Northland Bay of…" at bounding box center [343, 16] width 687 height 32
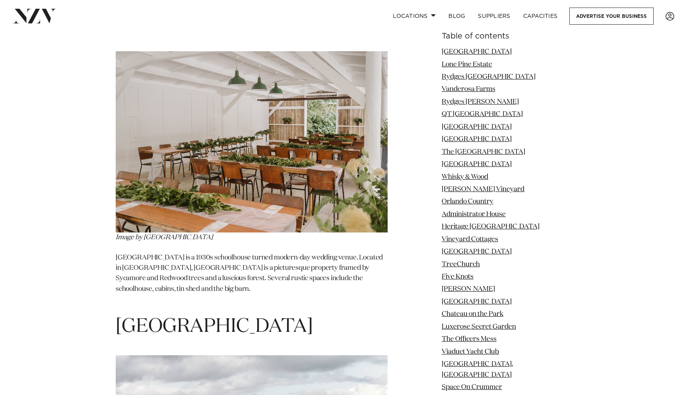
scroll to position [36514, 0]
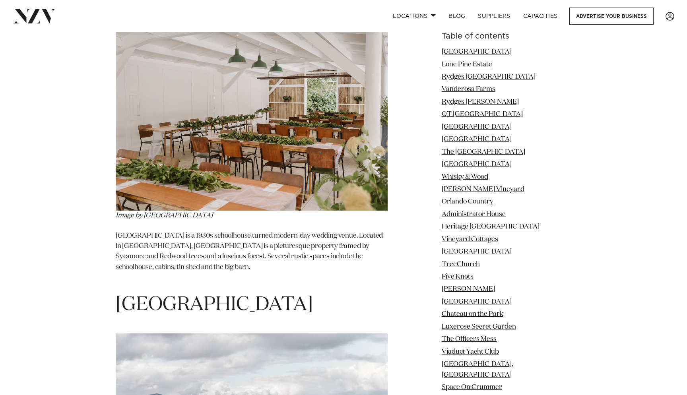
drag, startPoint x: 276, startPoint y: 103, endPoint x: 0, endPoint y: 111, distance: 276.2
drag, startPoint x: 277, startPoint y: 90, endPoint x: 58, endPoint y: 81, distance: 218.2
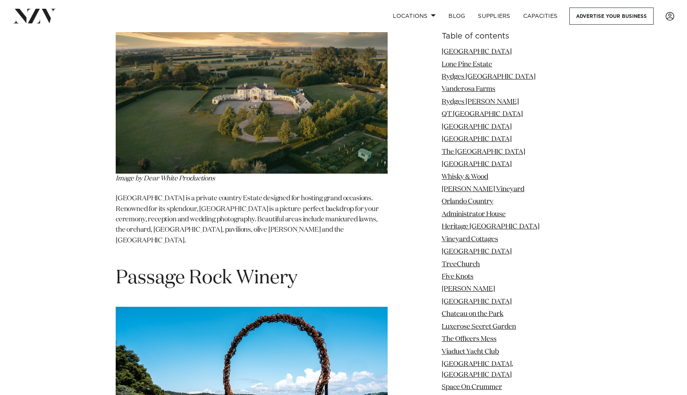
scroll to position [37451, 0]
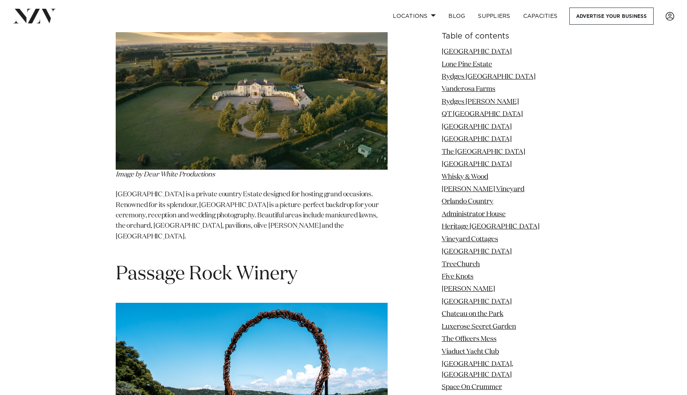
drag, startPoint x: 218, startPoint y: 83, endPoint x: 8, endPoint y: 61, distance: 211.2
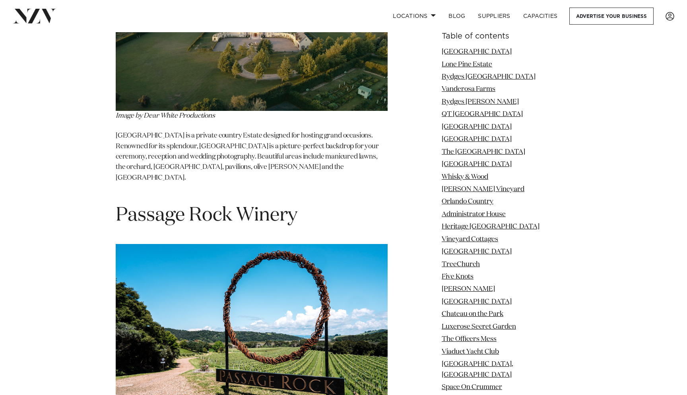
scroll to position [37569, 0]
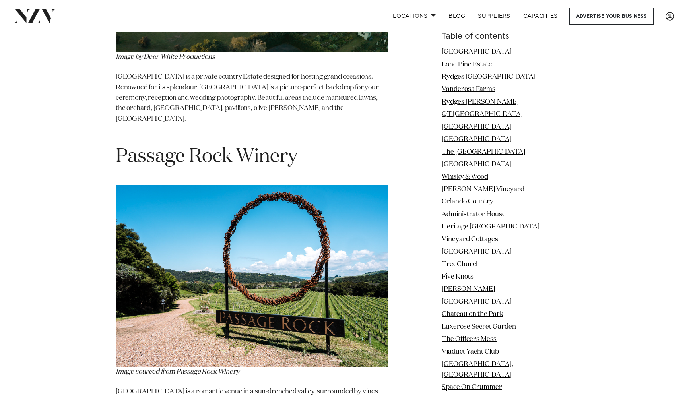
drag, startPoint x: 234, startPoint y: 193, endPoint x: 263, endPoint y: 193, distance: 29.4
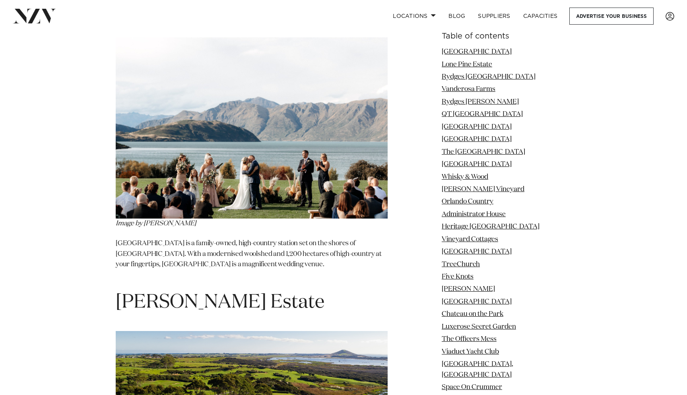
scroll to position [39912, 0]
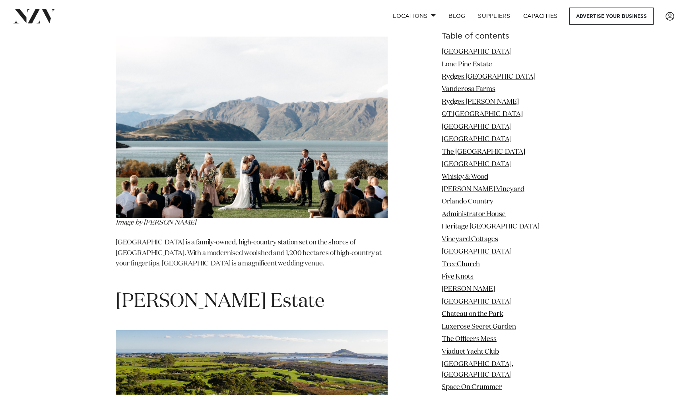
drag, startPoint x: 293, startPoint y: 53, endPoint x: 84, endPoint y: 56, distance: 209.3
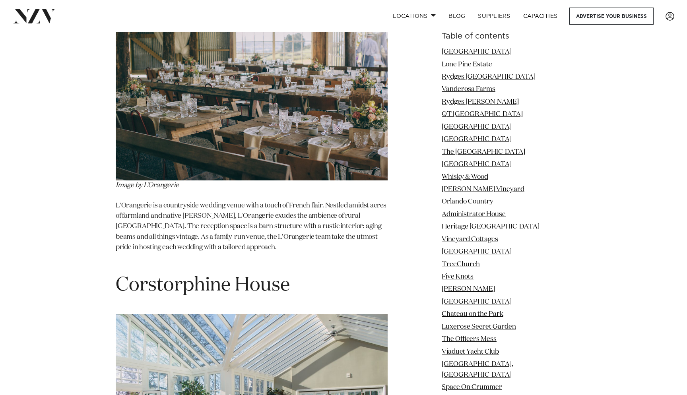
scroll to position [40535, 0]
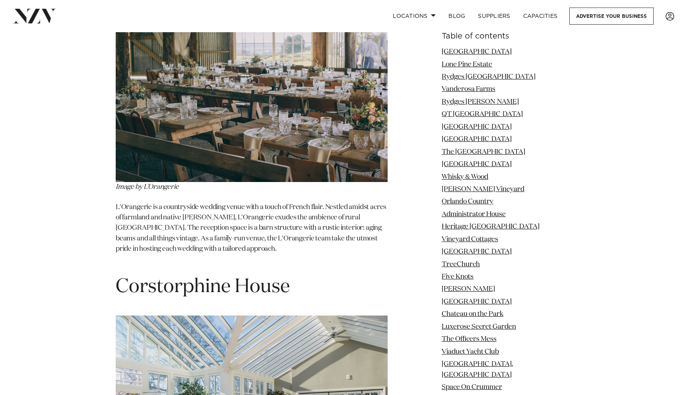
drag, startPoint x: 239, startPoint y: 46, endPoint x: 0, endPoint y: 69, distance: 239.8
drag, startPoint x: 241, startPoint y: 52, endPoint x: 92, endPoint y: 47, distance: 148.5
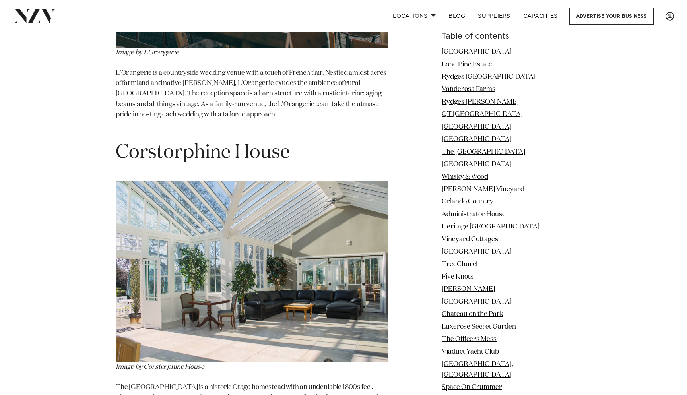
scroll to position [40671, 0]
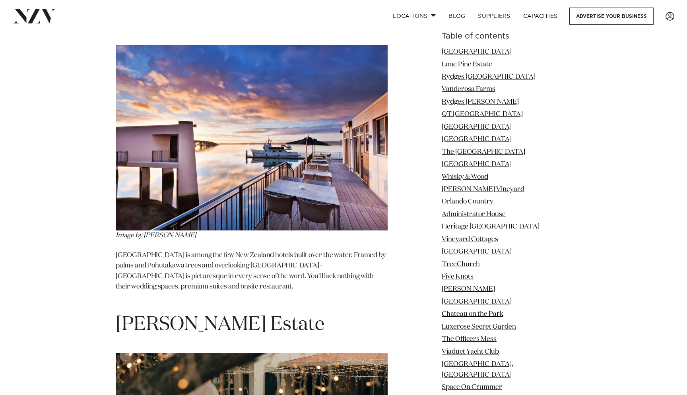
scroll to position [41138, 0]
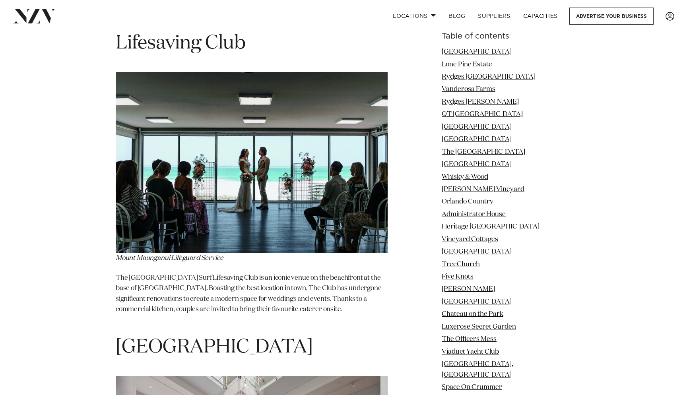
scroll to position [43336, 0]
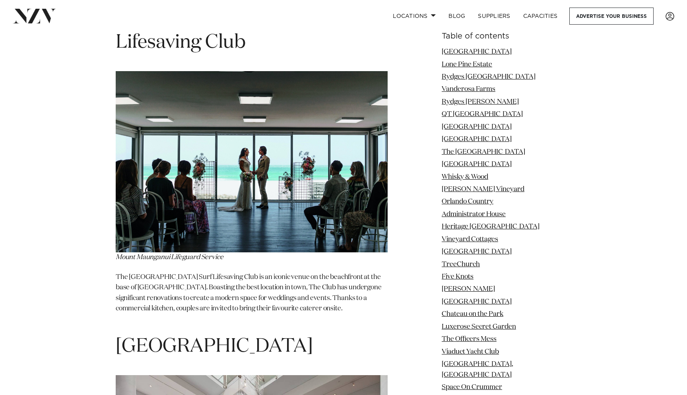
drag, startPoint x: 218, startPoint y: 74, endPoint x: 118, endPoint y: 60, distance: 101.3
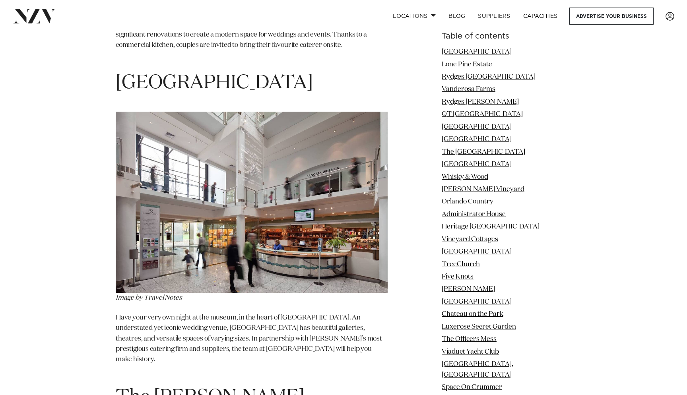
scroll to position [43598, 0]
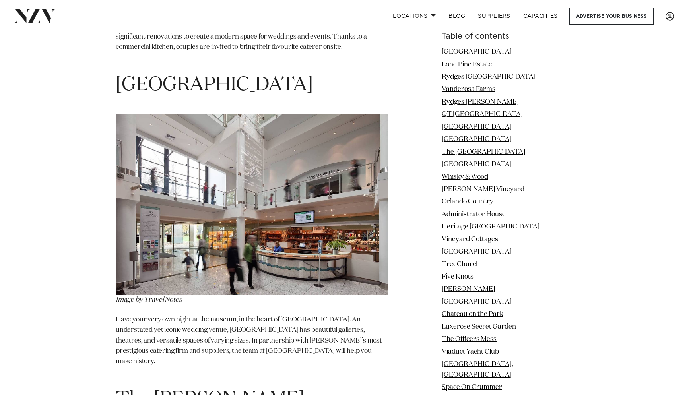
drag, startPoint x: 254, startPoint y: 106, endPoint x: 0, endPoint y: 107, distance: 253.8
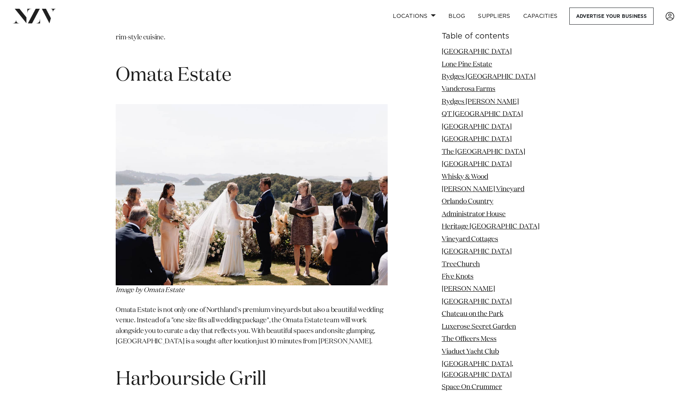
scroll to position [44562, 0]
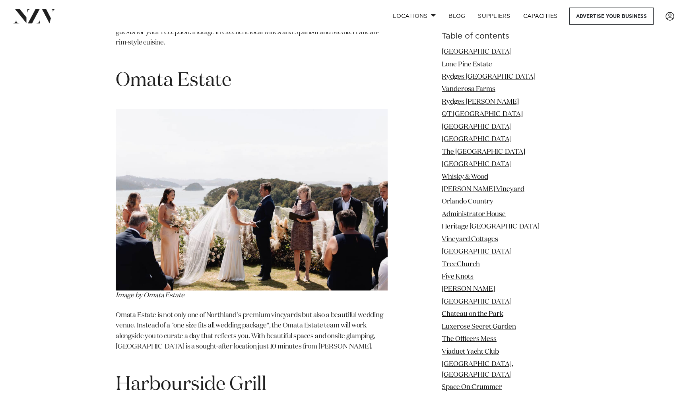
drag, startPoint x: 192, startPoint y: 69, endPoint x: 77, endPoint y: 76, distance: 115.2
drag, startPoint x: 224, startPoint y: 58, endPoint x: 71, endPoint y: 61, distance: 153.2
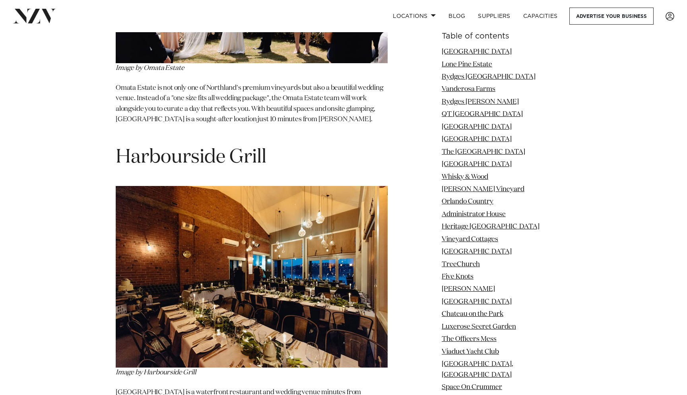
scroll to position [44830, 0]
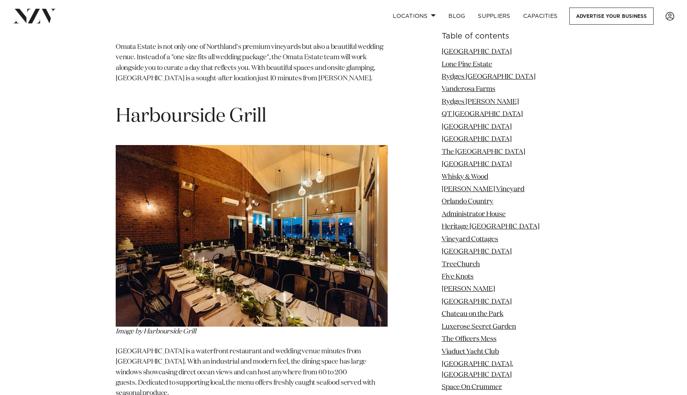
drag, startPoint x: 199, startPoint y: 66, endPoint x: 45, endPoint y: 66, distance: 154.8
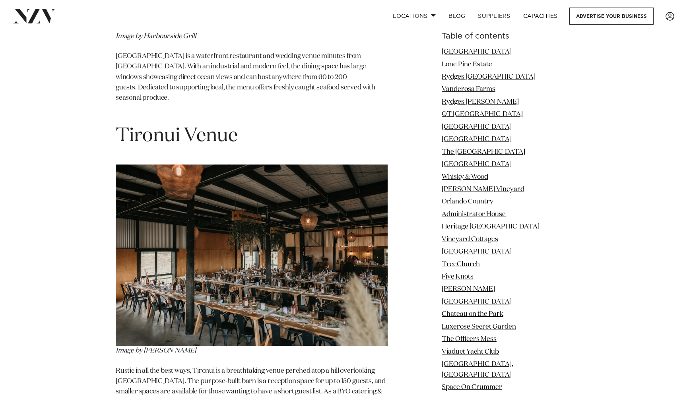
scroll to position [45107, 0]
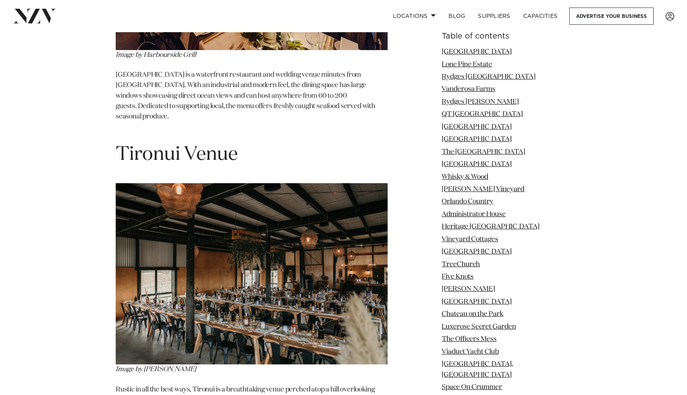
drag, startPoint x: 200, startPoint y: 78, endPoint x: 74, endPoint y: 78, distance: 126.1
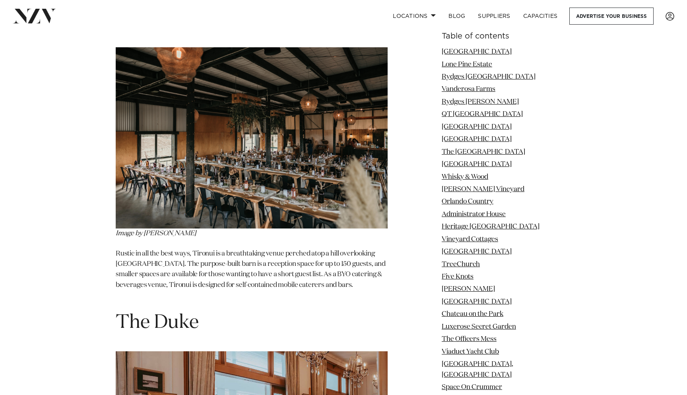
scroll to position [45263, 0]
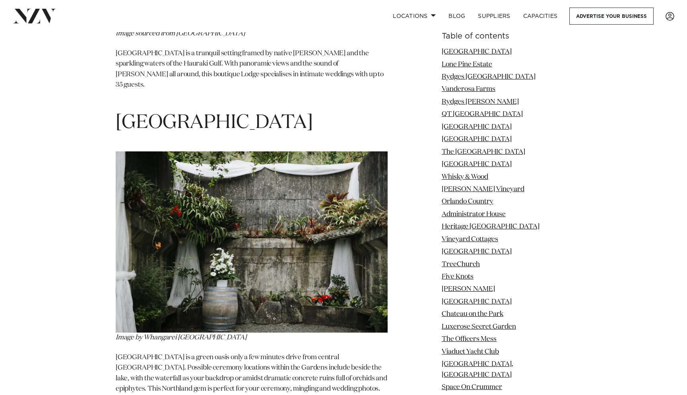
scroll to position [46892, 0]
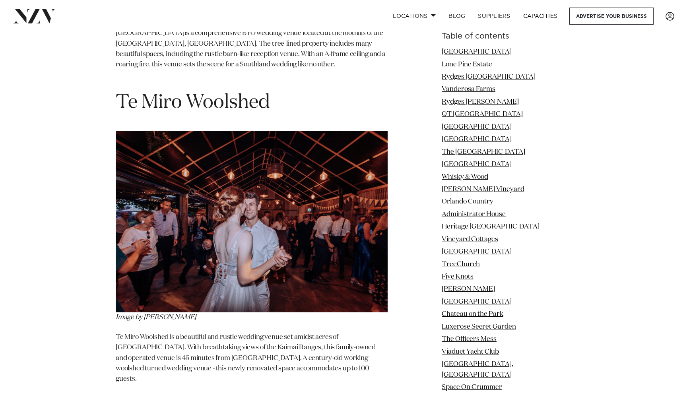
scroll to position [47500, 0]
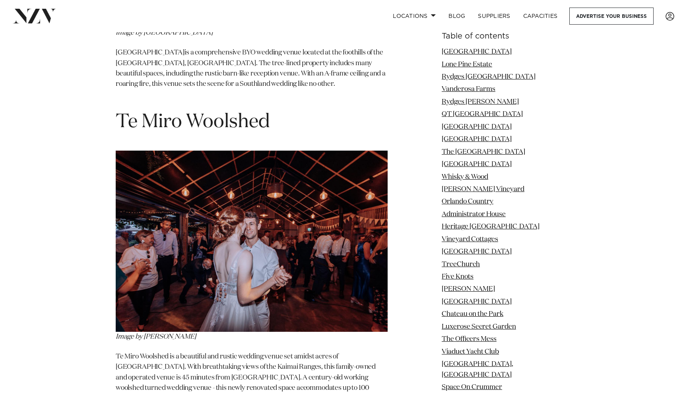
drag, startPoint x: 341, startPoint y: 72, endPoint x: 110, endPoint y: 77, distance: 231.6
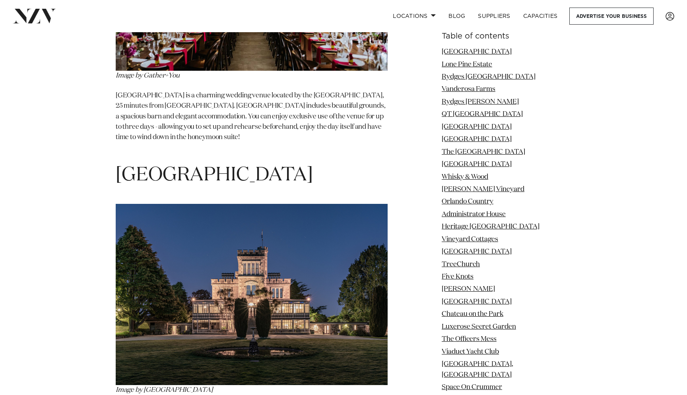
scroll to position [48423, 0]
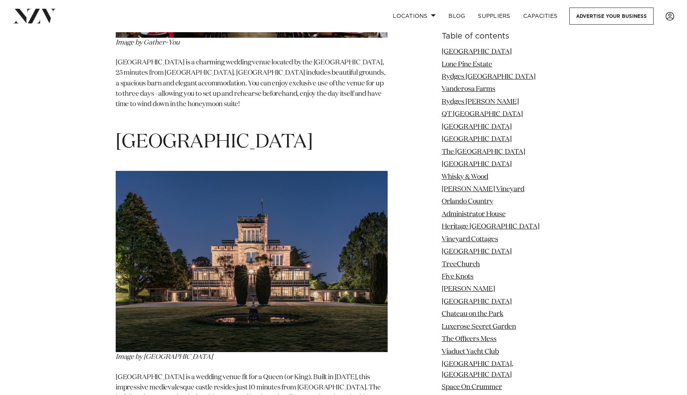
drag, startPoint x: 266, startPoint y: 76, endPoint x: 31, endPoint y: 66, distance: 235.0
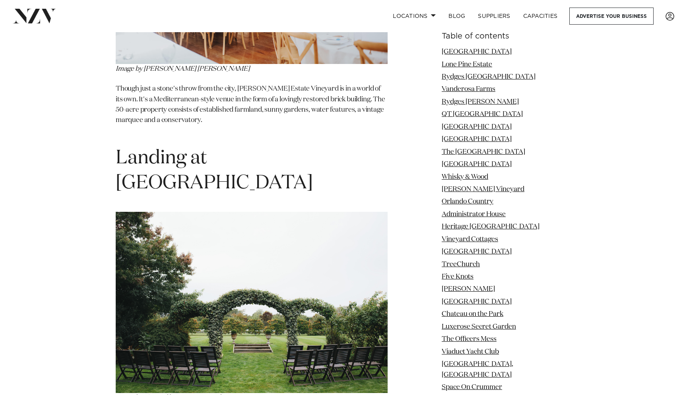
scroll to position [49056, 0]
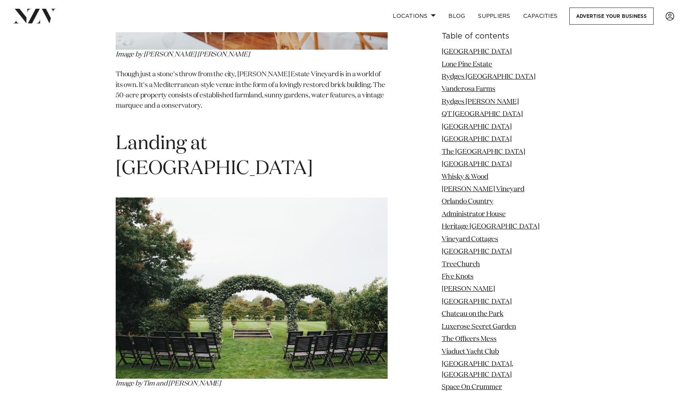
drag, startPoint x: 278, startPoint y: 58, endPoint x: 106, endPoint y: 55, distance: 171.9
click at [430, 0] on nav "Locations Auckland Wellington Christchurch Queenstown Hamilton Northland Bay of…" at bounding box center [343, 16] width 687 height 32
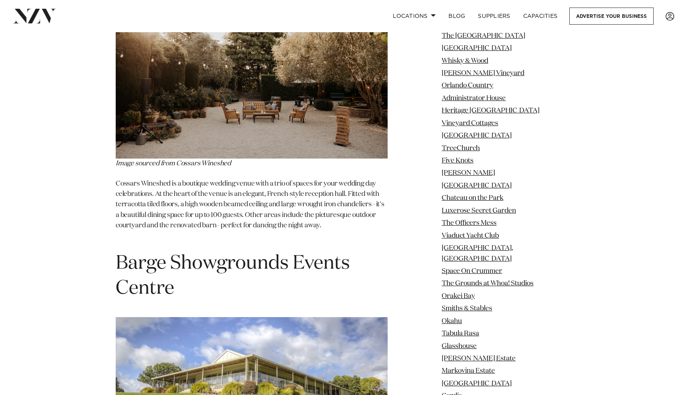
scroll to position [50203, 0]
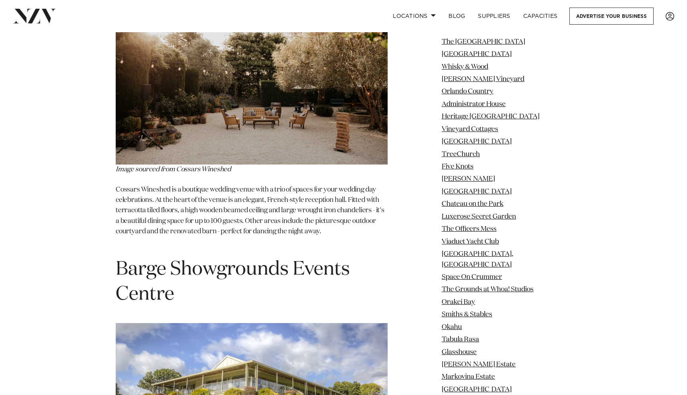
drag, startPoint x: 321, startPoint y: 113, endPoint x: 109, endPoint y: 114, distance: 211.3
click at [485, 26] on nav "Locations Auckland Wellington Christchurch Queenstown Hamilton Northland Bay of…" at bounding box center [343, 16] width 687 height 32
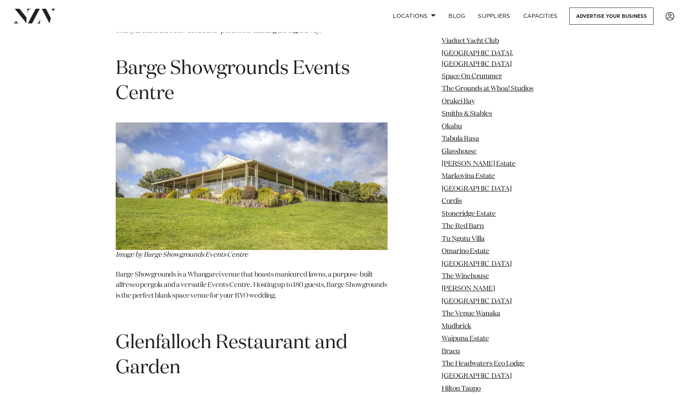
scroll to position [50382, 0]
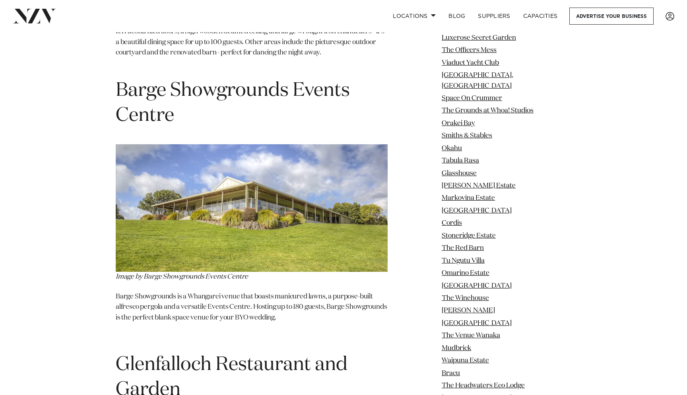
drag, startPoint x: 155, startPoint y: 165, endPoint x: 81, endPoint y: 165, distance: 73.6
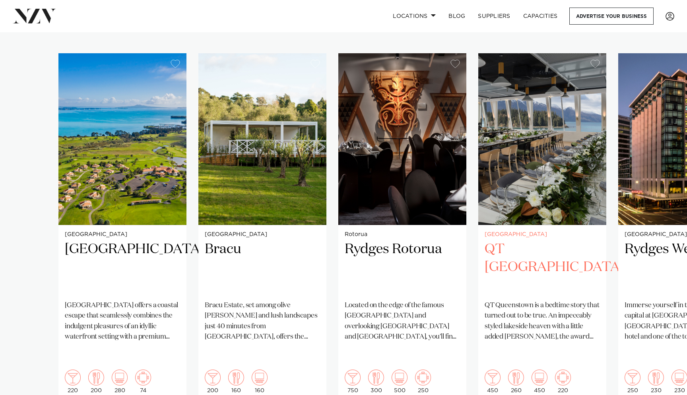
scroll to position [540, 0]
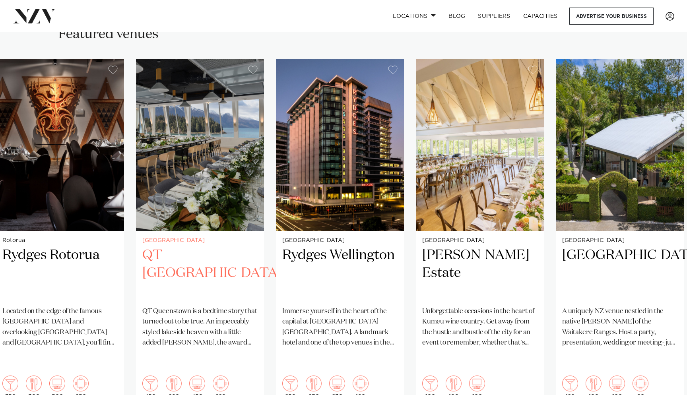
click at [203, 276] on h2 "QT Queenstown" at bounding box center [199, 274] width 115 height 54
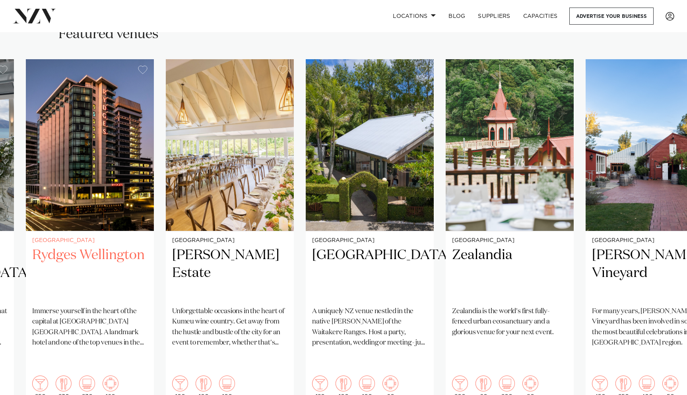
click at [127, 275] on h2 "Rydges Wellington" at bounding box center [89, 274] width 115 height 54
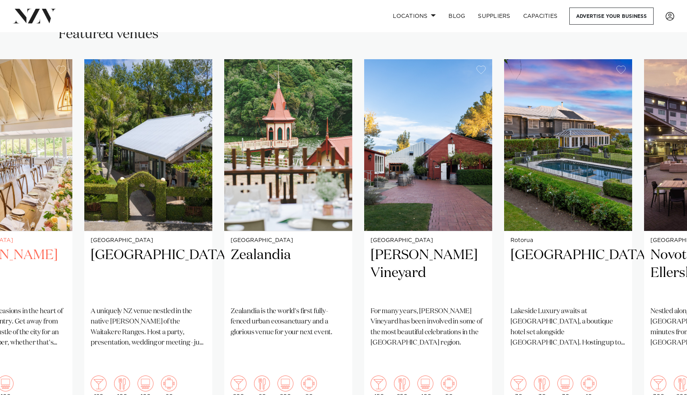
click at [58, 274] on h2 "Abel Estate" at bounding box center [8, 274] width 115 height 54
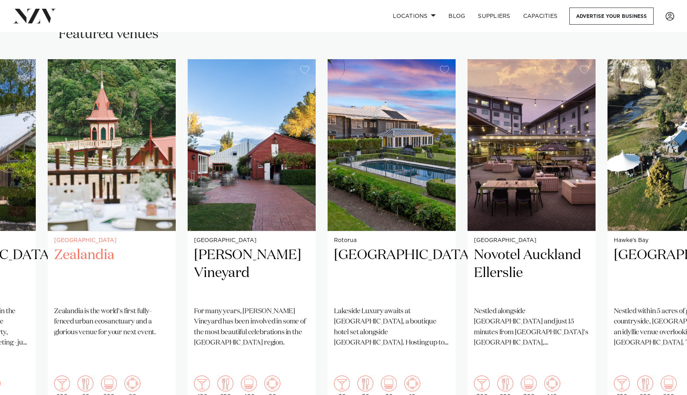
click at [167, 282] on h2 "Zealandia" at bounding box center [111, 274] width 115 height 54
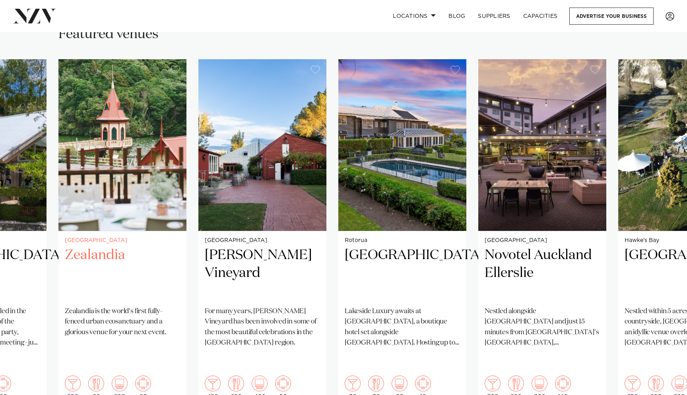
click at [136, 247] on h2 "Zealandia" at bounding box center [122, 274] width 115 height 54
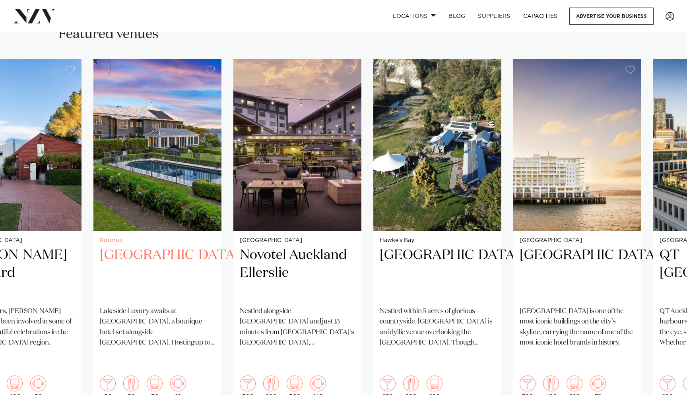
click at [93, 212] on img "10 / 38" at bounding box center [157, 145] width 128 height 172
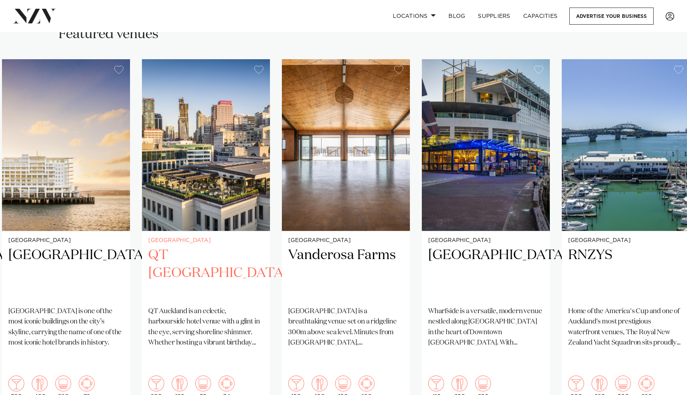
click at [0, 0] on slot "Auckland Rydges Formosa Golf Resort Rydges Formosa Golf Resort offers a coastal…" at bounding box center [0, 0] width 0 height 0
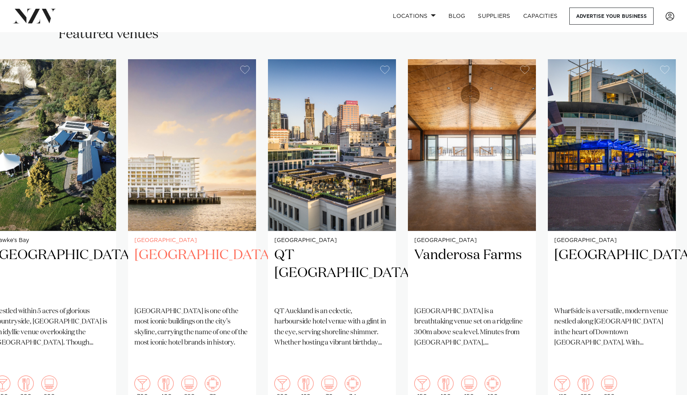
click at [128, 206] on img "13 / 38" at bounding box center [192, 145] width 128 height 172
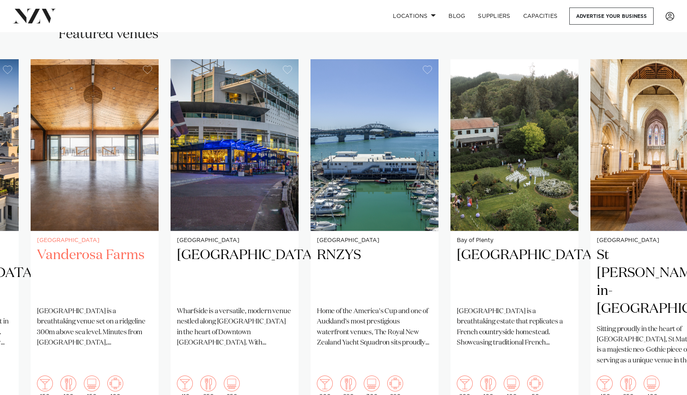
click at [114, 168] on img "15 / 38" at bounding box center [95, 145] width 128 height 172
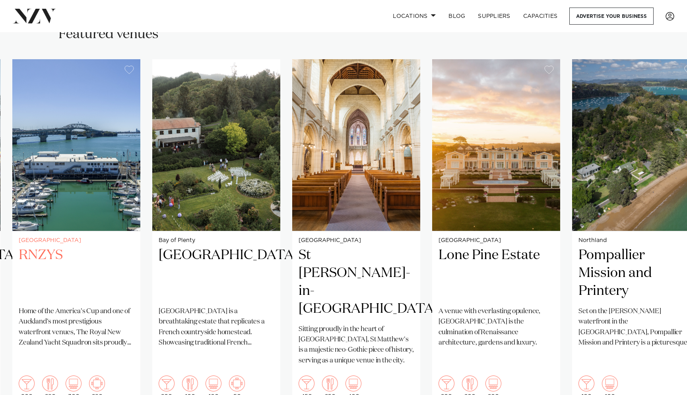
click at [65, 153] on img "17 / 38" at bounding box center [76, 145] width 128 height 172
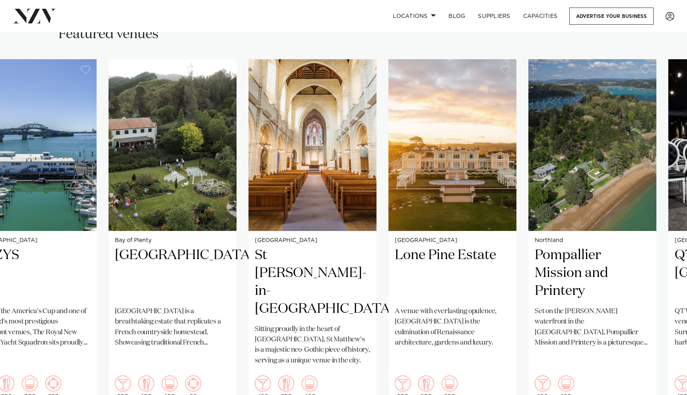
click at [143, 170] on swiper-container "Auckland Rydges Formosa Golf Resort Rydges Formosa Golf Resort offers a coastal…" at bounding box center [343, 251] width 687 height 385
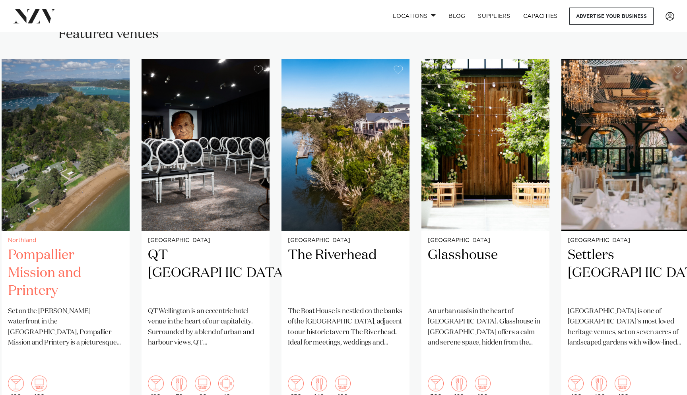
click at [0, 183] on swiper-container "Auckland Rydges Formosa Golf Resort Rydges Formosa Golf Resort offers a coastal…" at bounding box center [343, 251] width 687 height 385
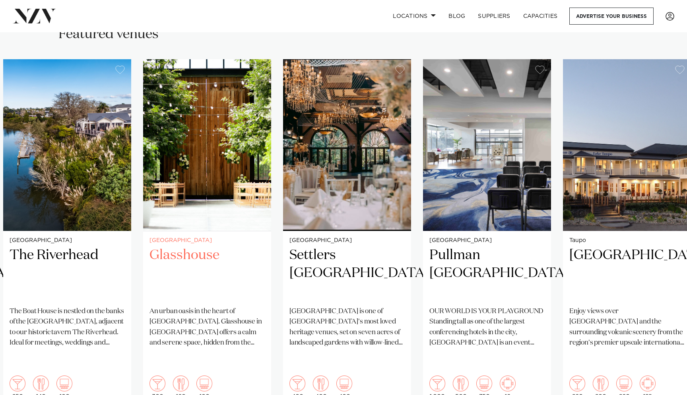
click at [143, 218] on img "24 / 38" at bounding box center [207, 145] width 128 height 172
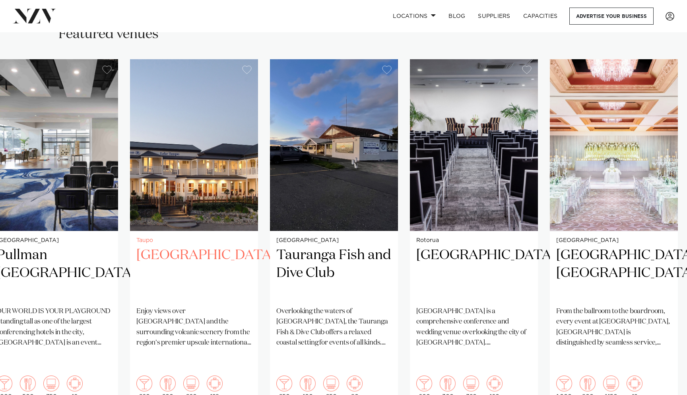
click at [130, 249] on link "Taupo Hilton Lake Taupo Enjoy views over Lake Taupo and the surrounding volcani…" at bounding box center [194, 232] width 128 height 347
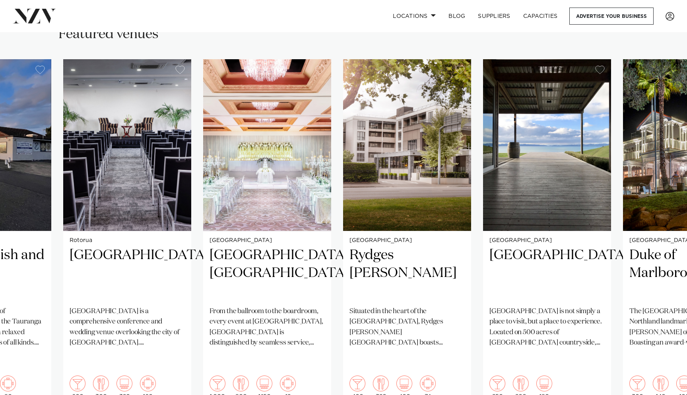
click at [154, 214] on swiper-container "Auckland Rydges Formosa Golf Resort Rydges Formosa Golf Resort offers a coastal…" at bounding box center [343, 251] width 687 height 385
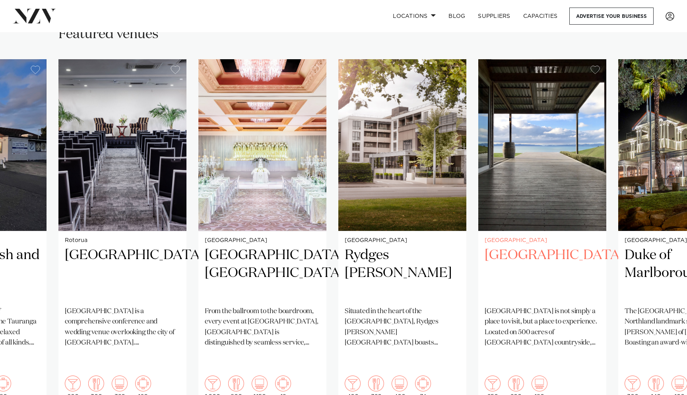
click at [479, 199] on img "32 / 38" at bounding box center [543, 145] width 128 height 172
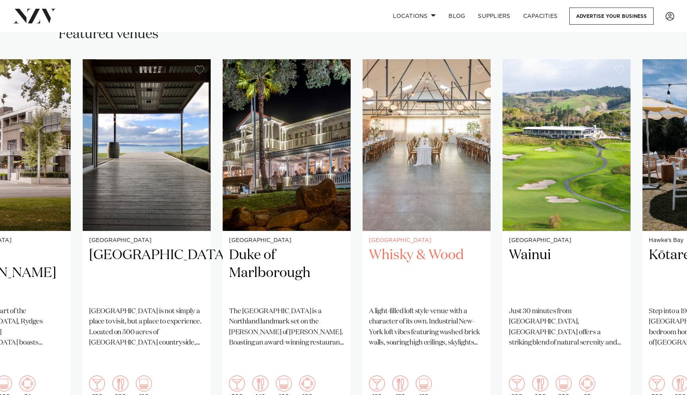
click at [398, 179] on img "34 / 38" at bounding box center [427, 145] width 128 height 172
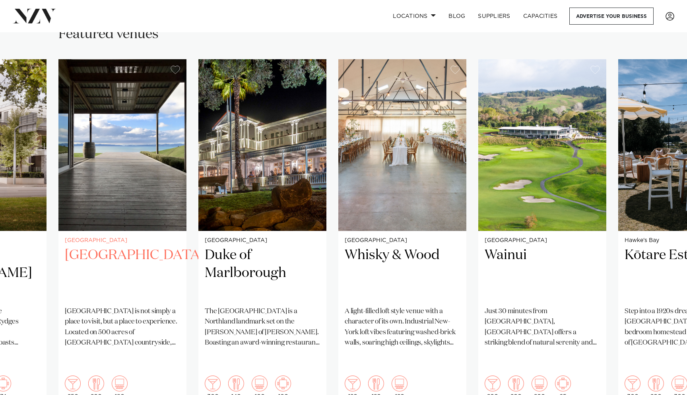
click at [124, 170] on img "32 / 38" at bounding box center [122, 145] width 128 height 172
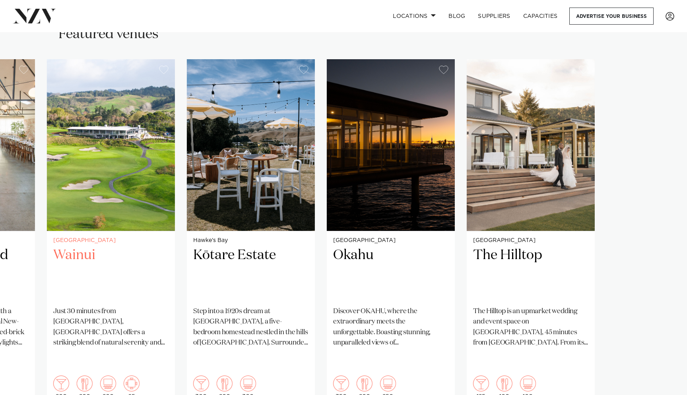
click at [65, 251] on link "Auckland Wainui Just 30 minutes from central Auckland, Wainui offers a striking…" at bounding box center [111, 232] width 128 height 347
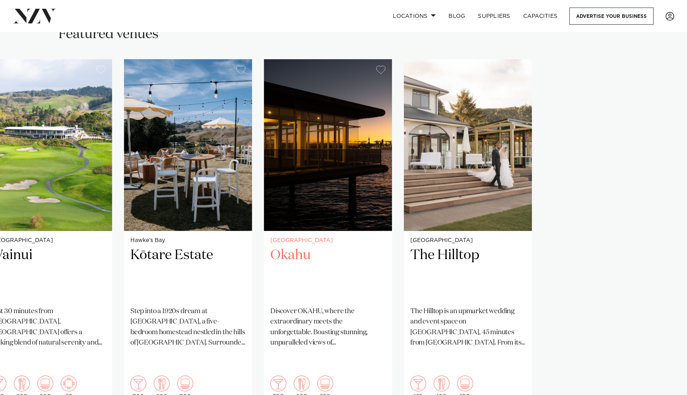
click at [0, 0] on slot "Auckland Rydges Formosa Golf Resort Rydges Formosa Golf Resort offers a coastal…" at bounding box center [0, 0] width 0 height 0
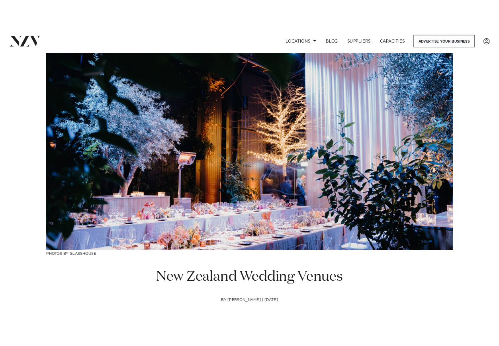
scroll to position [0, 0]
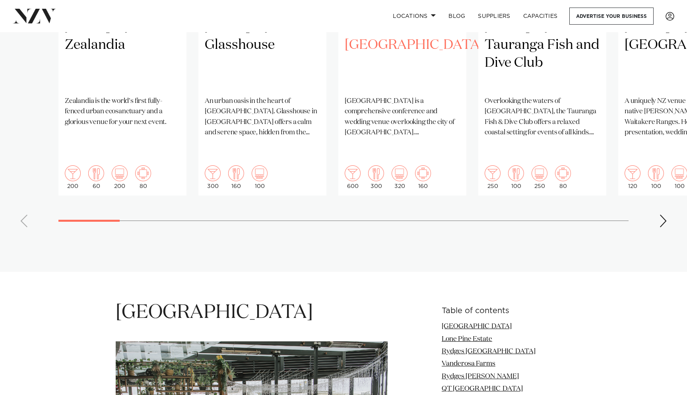
scroll to position [956, 0]
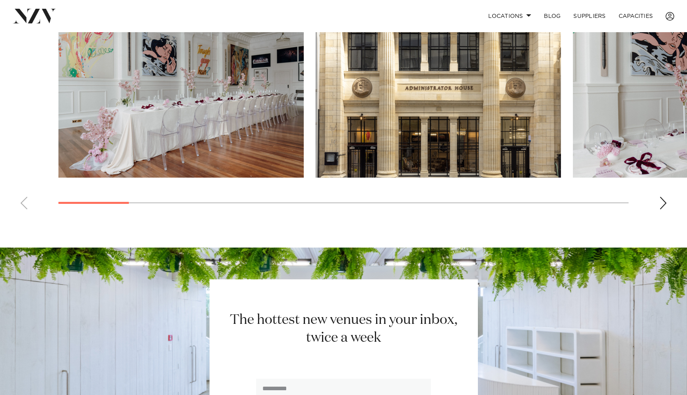
scroll to position [463, 0]
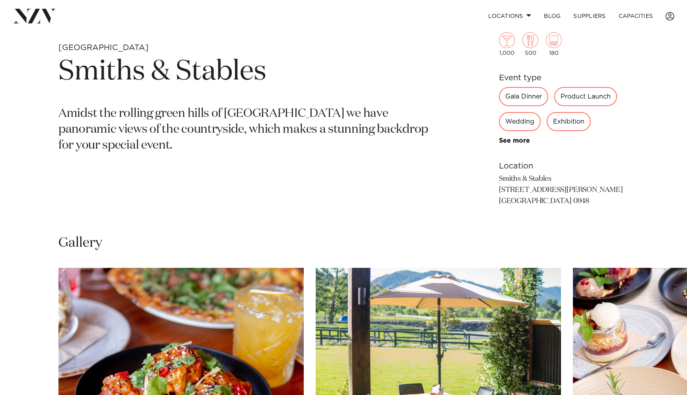
scroll to position [312, 0]
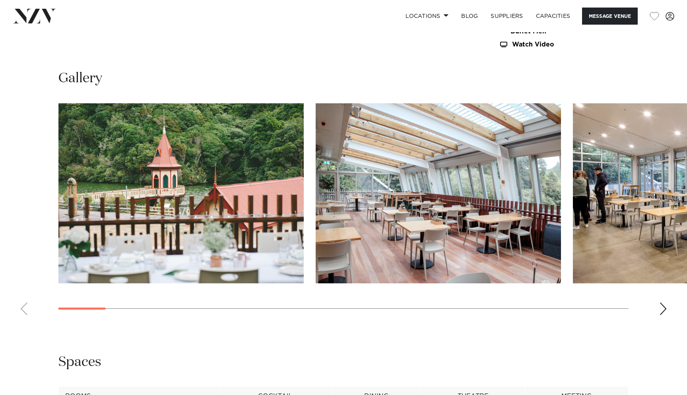
scroll to position [818, 0]
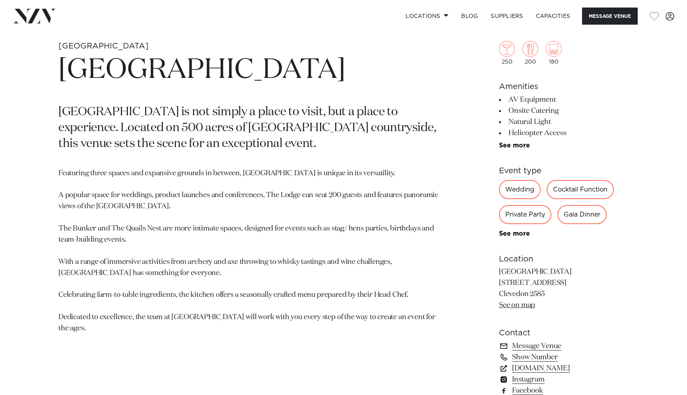
scroll to position [344, 0]
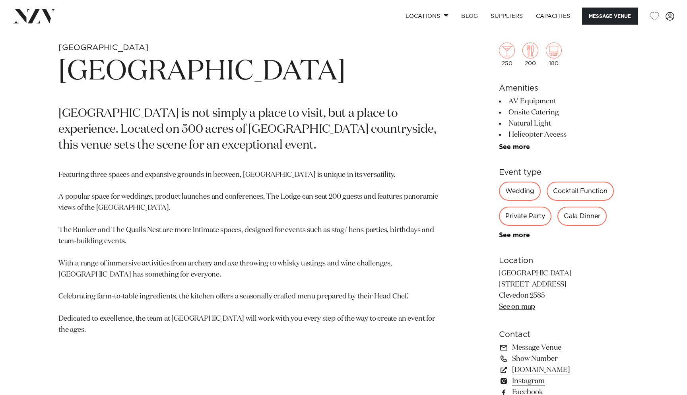
click at [516, 312] on p "Kauri Bay 777 Clevedon-Kawakawa Road Clevedon 2585 See on map" at bounding box center [564, 291] width 130 height 45
click at [518, 308] on link "See on map" at bounding box center [517, 307] width 36 height 7
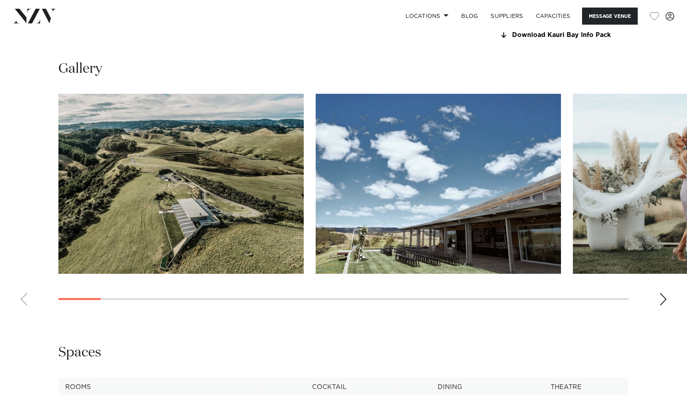
scroll to position [764, 0]
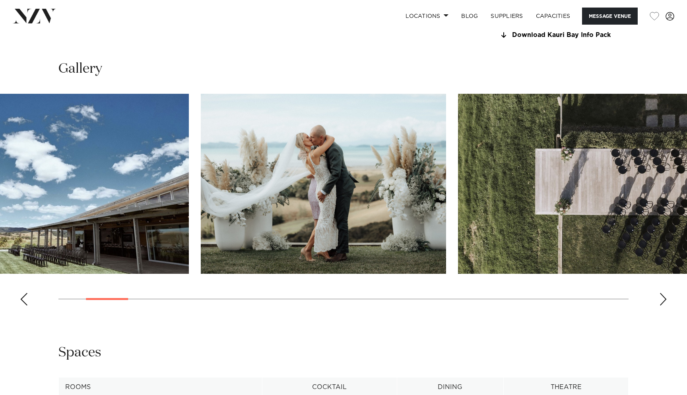
click at [239, 235] on img "3 / 30" at bounding box center [323, 184] width 245 height 180
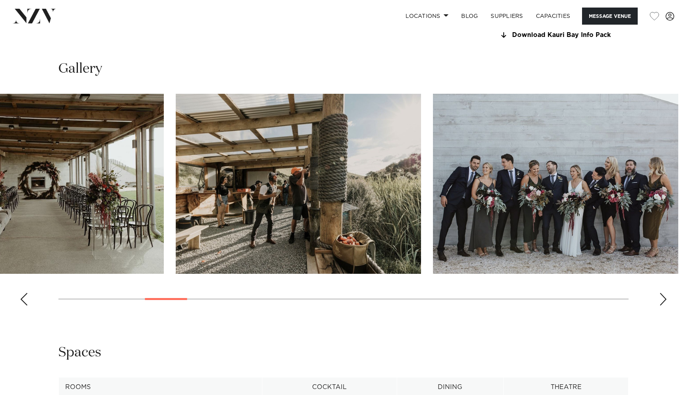
click at [0, 224] on img "5 / 30" at bounding box center [40, 184] width 245 height 180
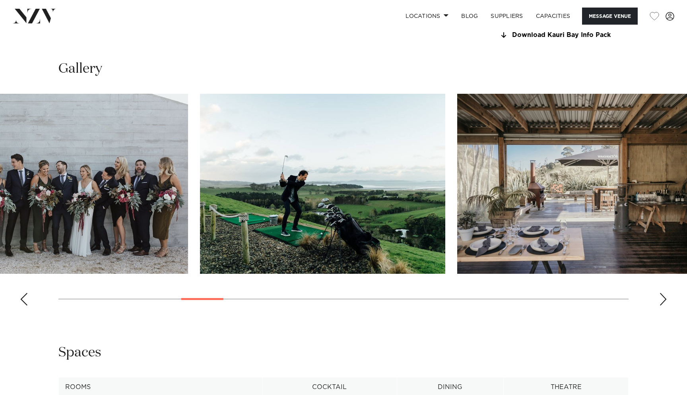
click at [0, 203] on img "7 / 30" at bounding box center [65, 184] width 245 height 180
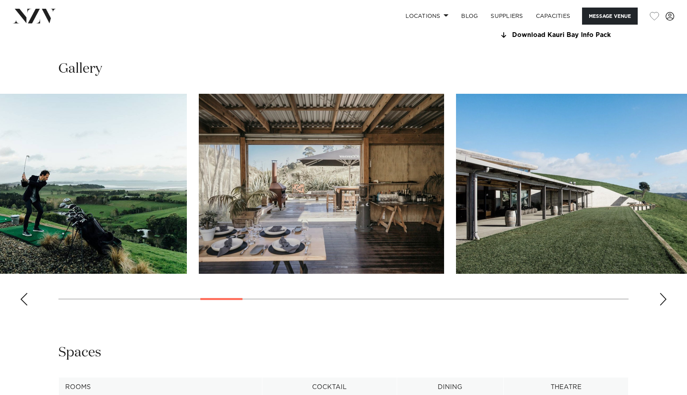
click at [40, 210] on img "8 / 30" at bounding box center [64, 184] width 245 height 180
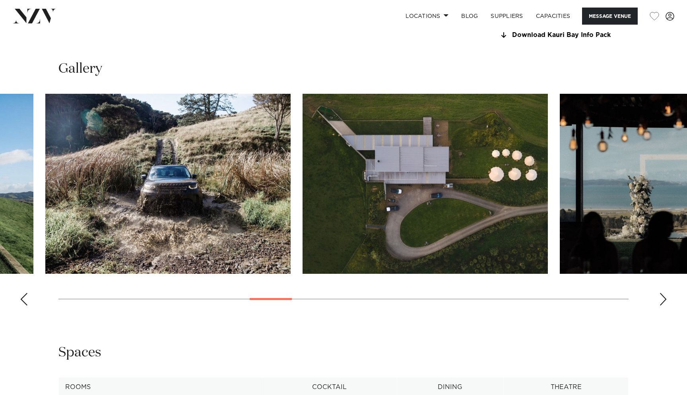
click at [31, 287] on swiper-container at bounding box center [343, 203] width 687 height 218
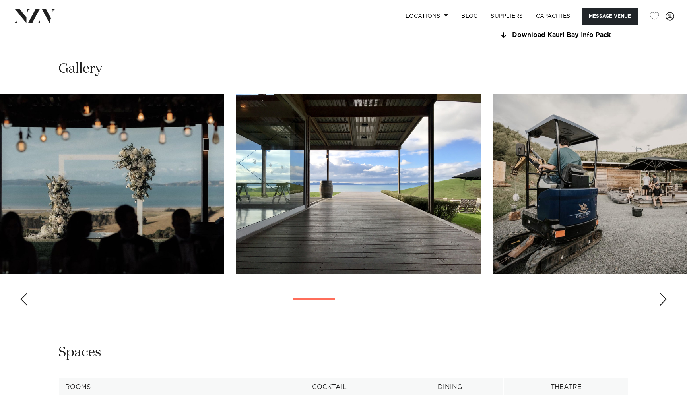
click at [0, 261] on img "13 / 30" at bounding box center [101, 184] width 245 height 180
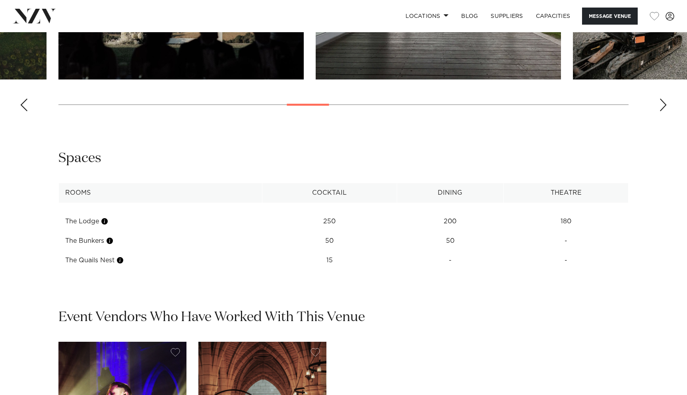
scroll to position [1211, 0]
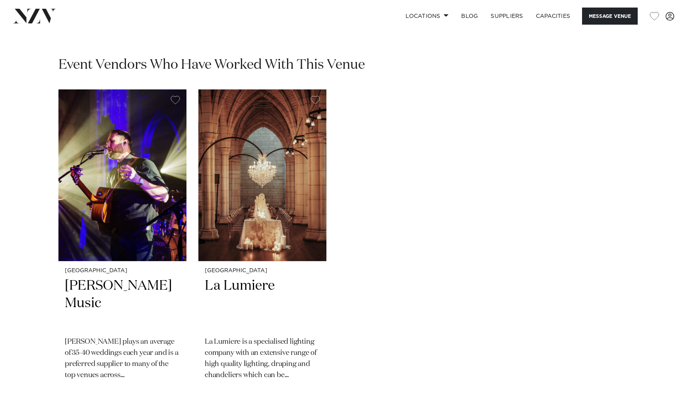
click at [342, 314] on div "Auckland Lee Gray Music Lee plays an average of 35-40 weddings each year and is…" at bounding box center [343, 244] width 571 height 308
click at [239, 193] on img "2 / 2" at bounding box center [263, 176] width 128 height 172
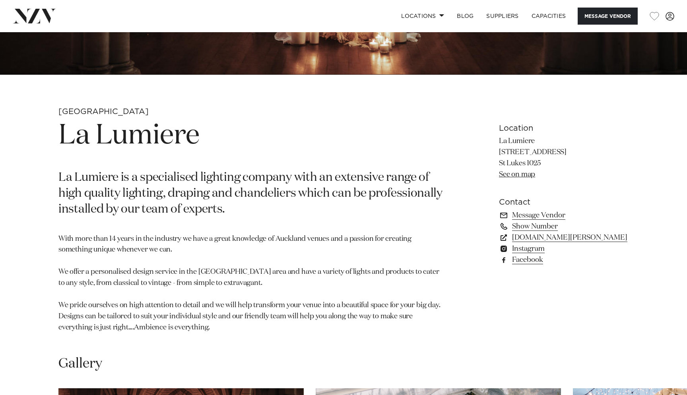
scroll to position [280, 0]
click at [523, 176] on link "See on map" at bounding box center [517, 174] width 36 height 7
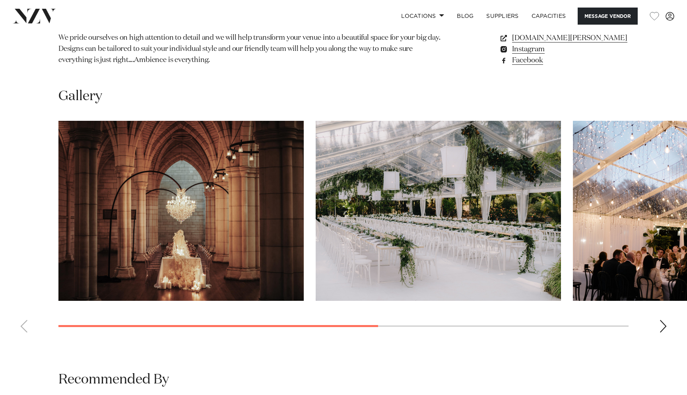
scroll to position [547, 0]
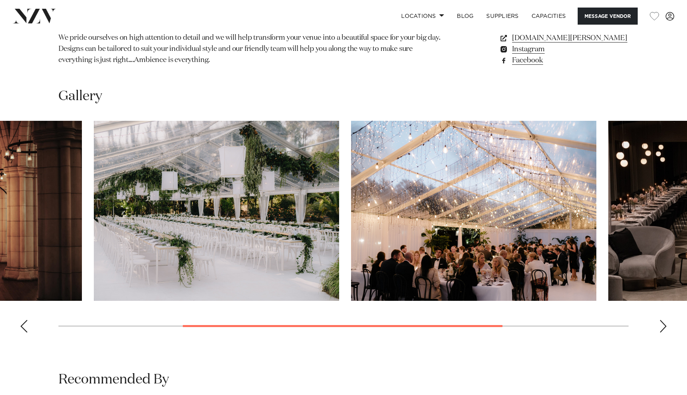
click at [234, 238] on img "2 / 4" at bounding box center [216, 211] width 245 height 180
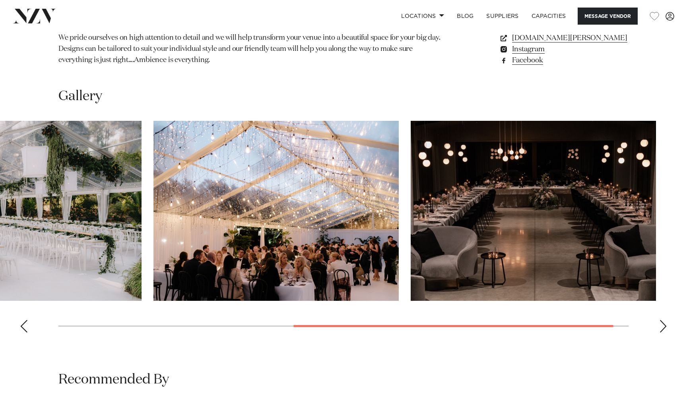
click at [0, 0] on slot at bounding box center [0, 0] width 0 height 0
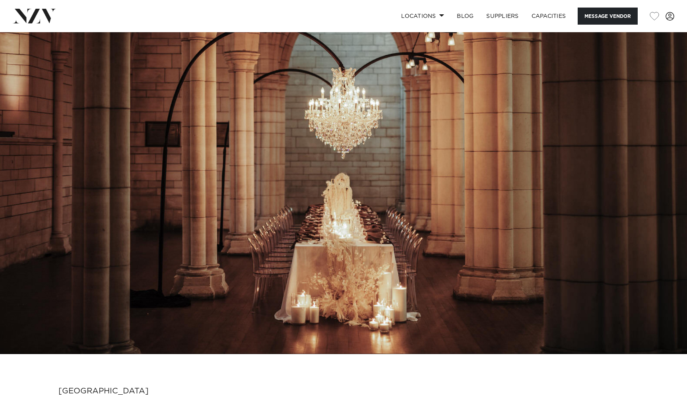
scroll to position [0, 0]
